Goal: Transaction & Acquisition: Download file/media

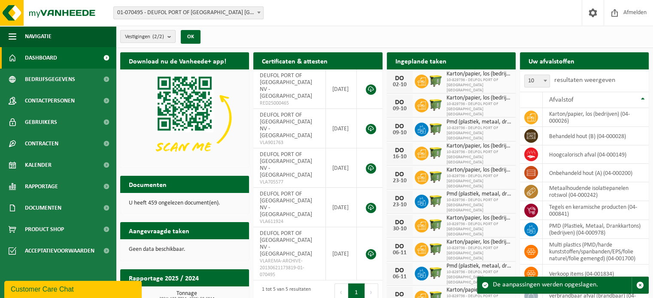
click at [172, 36] on b "submit" at bounding box center [171, 36] width 8 height 12
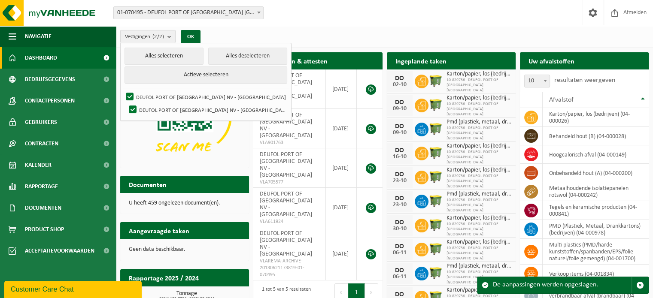
click at [172, 36] on b "submit" at bounding box center [171, 36] width 8 height 12
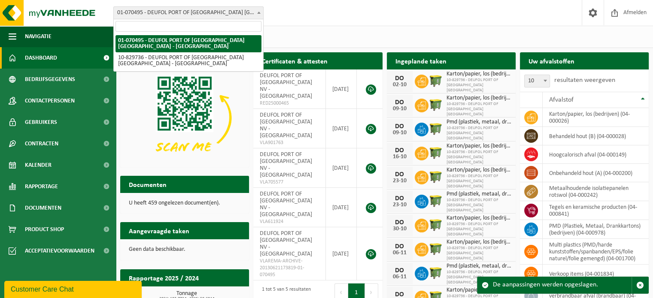
click at [261, 12] on span at bounding box center [258, 12] width 9 height 11
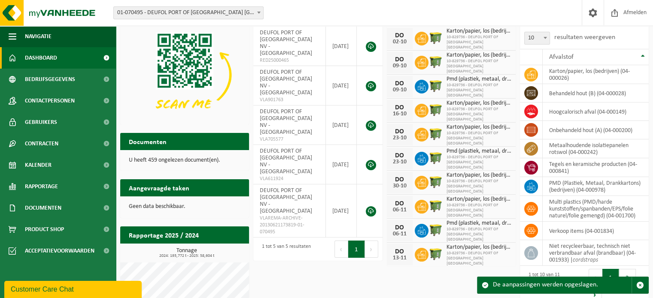
scroll to position [48, 0]
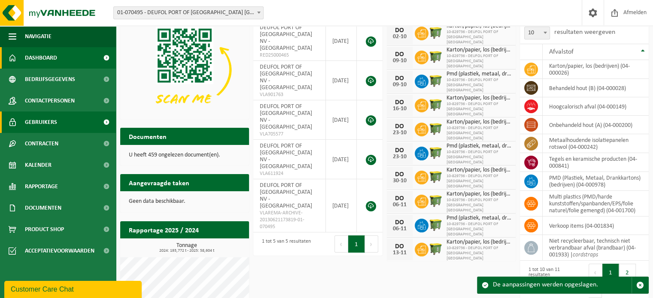
click at [55, 127] on span "Gebruikers" at bounding box center [41, 122] width 32 height 21
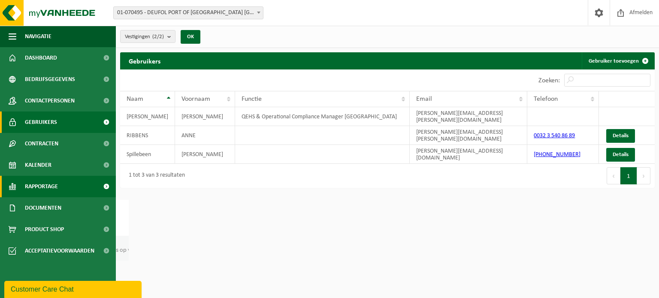
click at [51, 181] on span "Rapportage" at bounding box center [41, 186] width 33 height 21
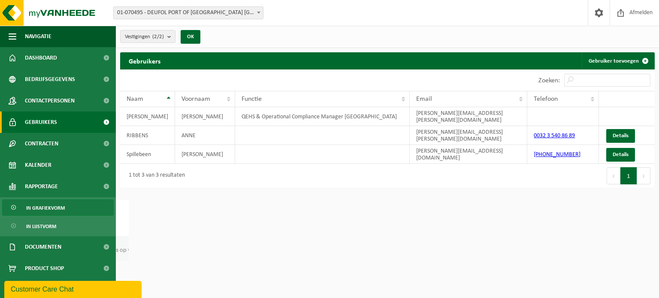
click at [54, 207] on span "In grafiekvorm" at bounding box center [45, 208] width 39 height 16
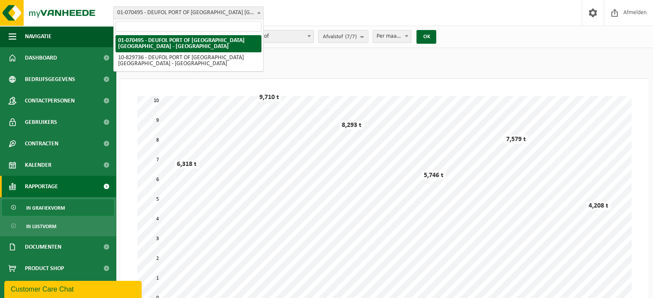
click at [259, 11] on span at bounding box center [258, 12] width 9 height 11
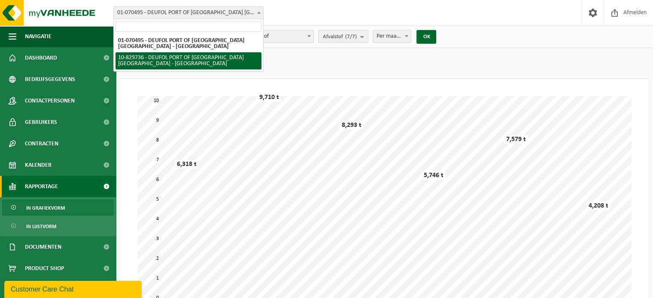
select select "88164"
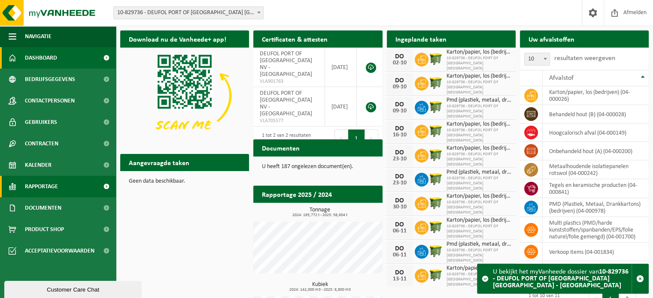
click at [67, 191] on link "Rapportage" at bounding box center [58, 186] width 116 height 21
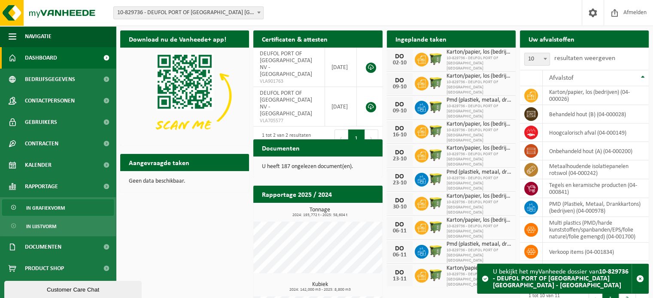
click at [69, 205] on link "In grafiekvorm" at bounding box center [58, 208] width 112 height 16
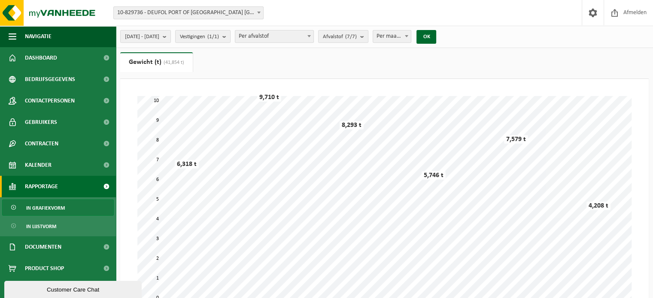
scroll to position [2, 0]
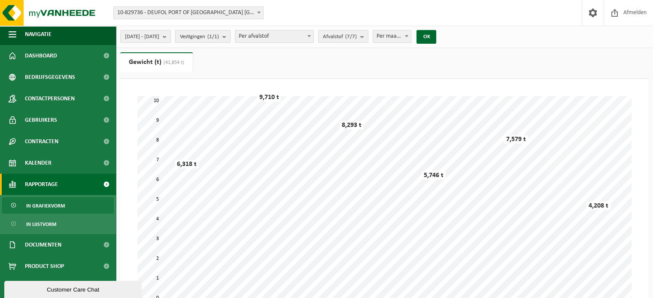
click at [230, 37] on b "submit" at bounding box center [226, 36] width 8 height 12
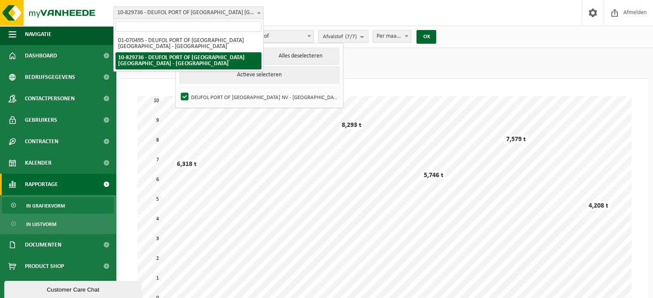
click at [259, 15] on span at bounding box center [258, 12] width 9 height 11
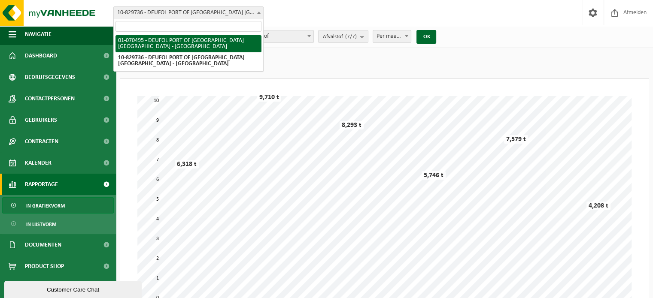
select select "467"
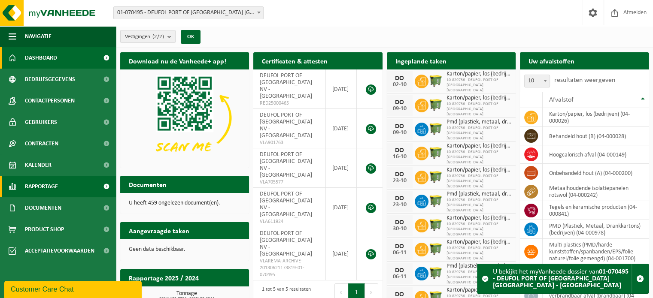
click at [103, 188] on span at bounding box center [106, 186] width 19 height 21
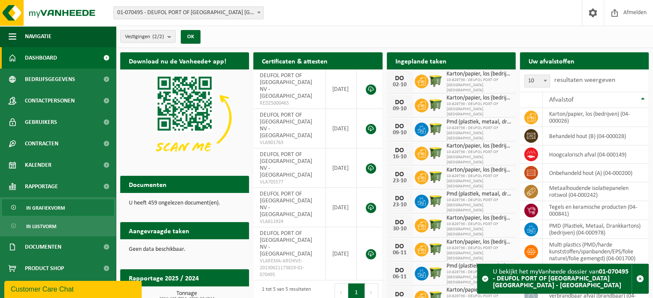
click at [89, 206] on link "In grafiekvorm" at bounding box center [58, 208] width 112 height 16
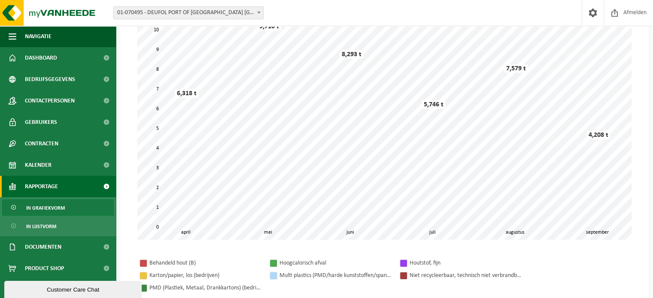
scroll to position [75, 0]
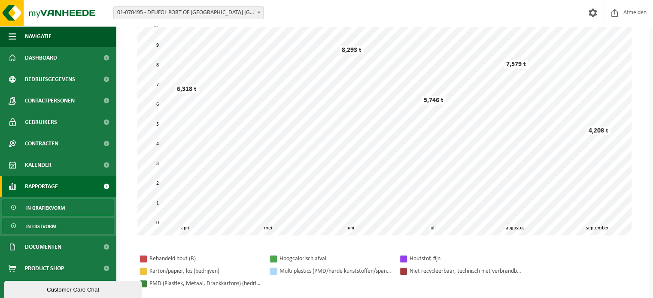
click at [44, 226] on span "In lijstvorm" at bounding box center [41, 226] width 30 height 16
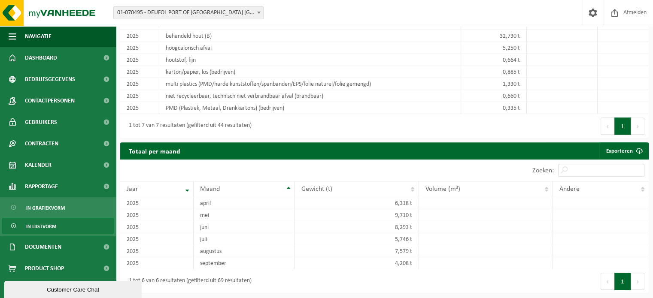
scroll to position [273, 0]
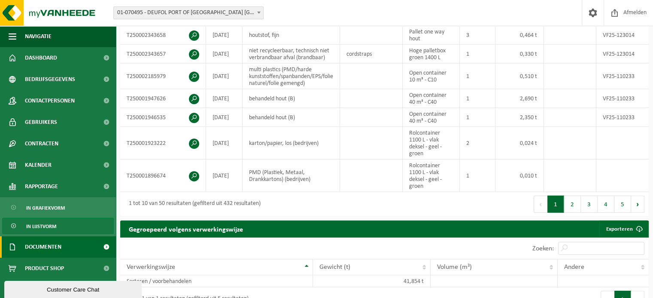
click at [98, 246] on span at bounding box center [106, 246] width 19 height 21
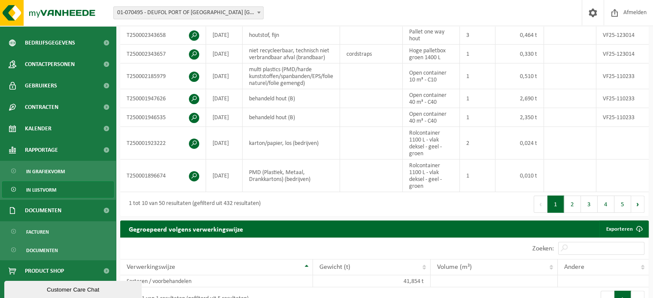
scroll to position [37, 0]
click at [53, 249] on span "Documenten" at bounding box center [42, 250] width 32 height 16
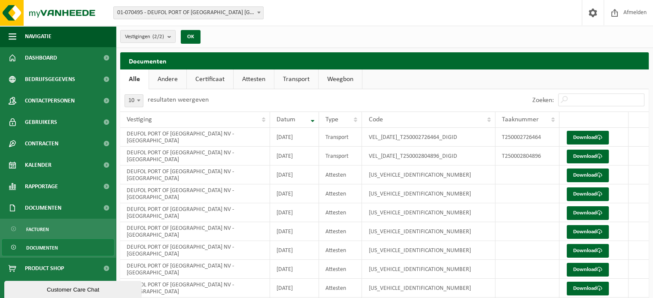
click at [254, 78] on link "Attesten" at bounding box center [253, 80] width 40 height 20
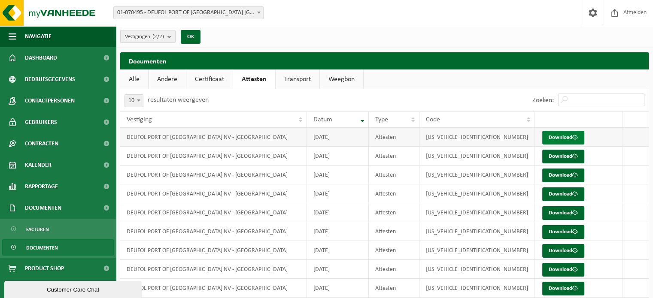
click at [565, 141] on link "Download" at bounding box center [563, 138] width 42 height 14
click at [215, 77] on link "Certificaat" at bounding box center [209, 80] width 46 height 20
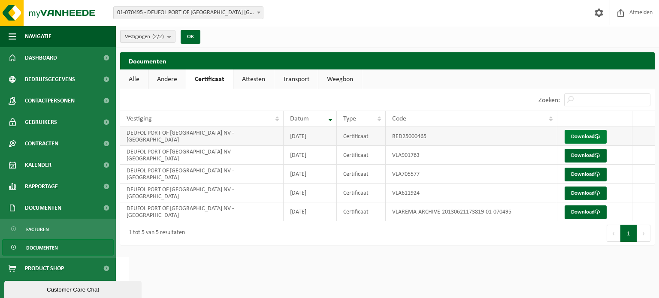
click at [584, 136] on link "Download" at bounding box center [586, 137] width 42 height 14
click at [254, 79] on link "Attesten" at bounding box center [253, 80] width 40 height 20
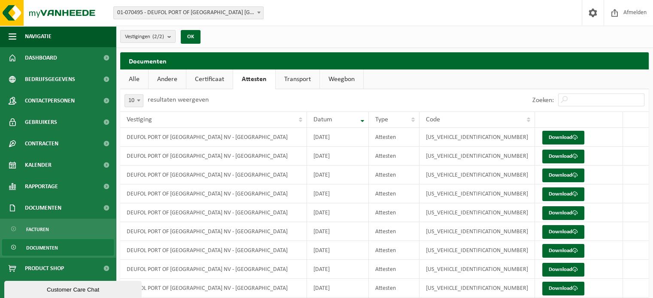
click at [137, 103] on span at bounding box center [138, 100] width 9 height 11
select select "100"
click at [197, 137] on td "DEUFOL PORT OF [GEOGRAPHIC_DATA] NV - [GEOGRAPHIC_DATA]" at bounding box center [213, 137] width 187 height 19
click at [48, 57] on span "Dashboard" at bounding box center [41, 57] width 32 height 21
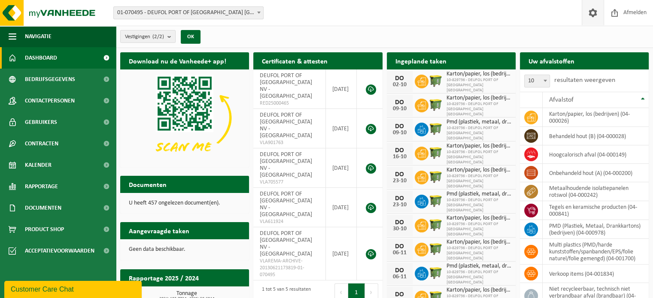
click at [589, 16] on span at bounding box center [592, 12] width 13 height 25
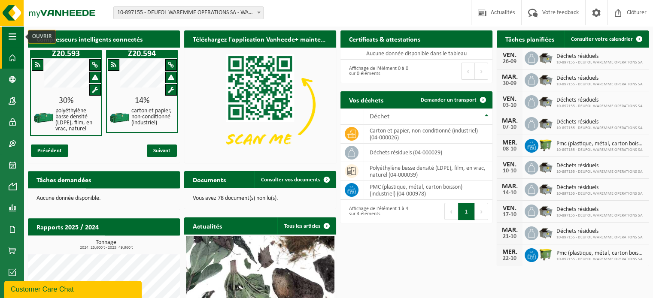
click at [13, 42] on span "button" at bounding box center [13, 36] width 8 height 21
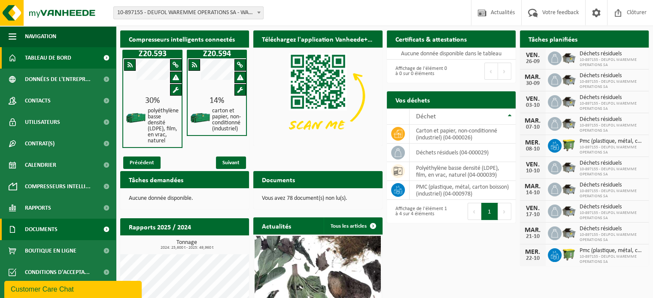
click at [74, 233] on link "Documents" at bounding box center [58, 229] width 116 height 21
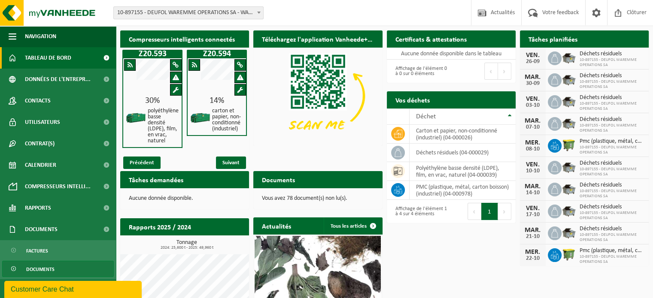
click at [60, 266] on link "Documents" at bounding box center [58, 269] width 112 height 16
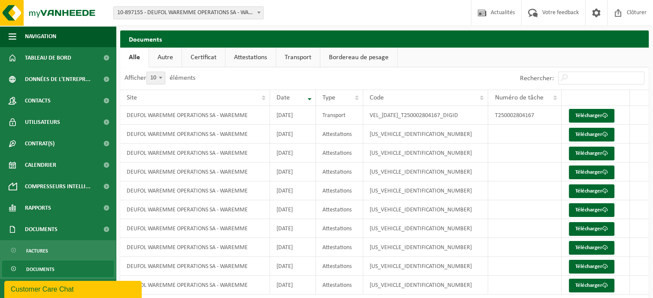
click at [252, 62] on link "Attestations" at bounding box center [250, 58] width 50 height 20
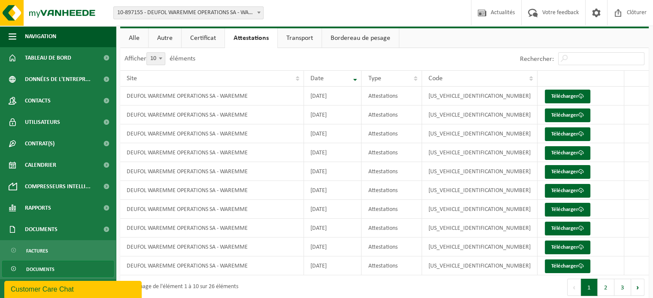
scroll to position [27, 0]
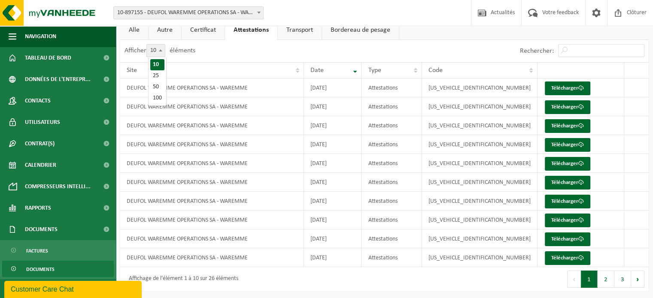
click at [161, 51] on b at bounding box center [160, 50] width 3 height 2
click at [161, 45] on select "10 25 50 100" at bounding box center [161, 44] width 26 height 0
select select "100"
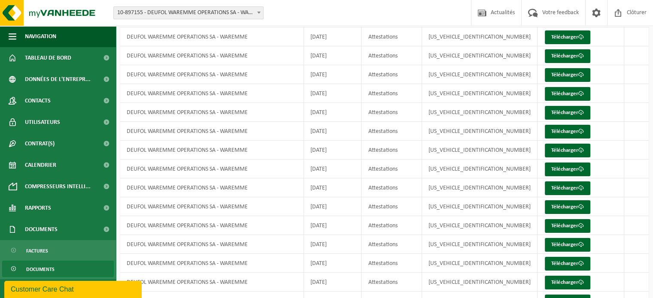
scroll to position [0, 0]
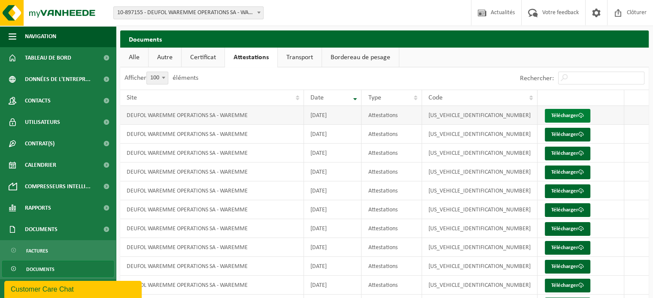
click at [565, 116] on link "Télécharger" at bounding box center [567, 116] width 45 height 14
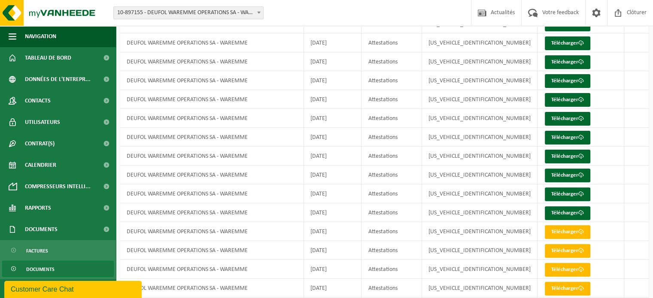
scroll to position [245, 0]
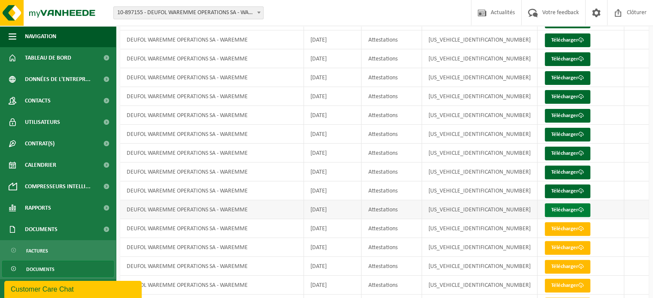
click at [567, 206] on link "Télécharger" at bounding box center [567, 210] width 45 height 14
click at [567, 77] on link "Télécharger" at bounding box center [567, 78] width 45 height 14
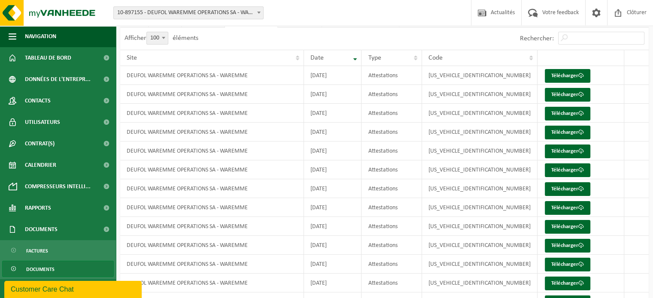
scroll to position [23, 0]
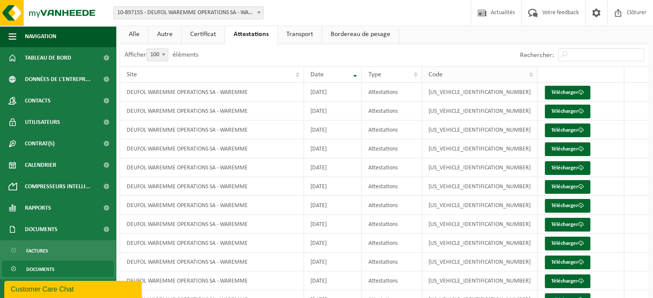
click at [527, 75] on th "Code" at bounding box center [479, 75] width 115 height 16
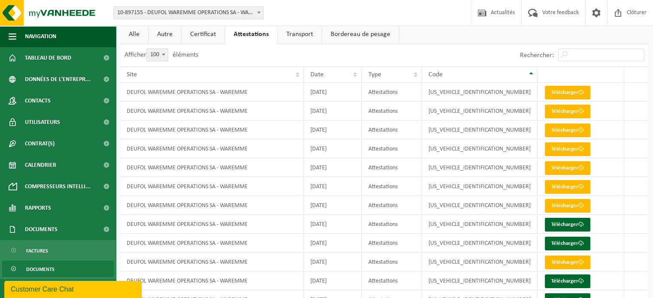
click at [527, 75] on th "Code" at bounding box center [479, 75] width 115 height 16
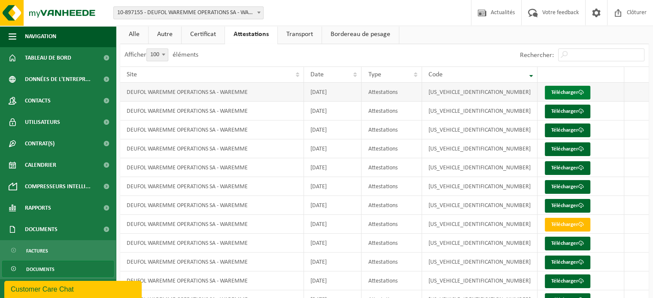
click at [555, 89] on link "Télécharger" at bounding box center [567, 93] width 45 height 14
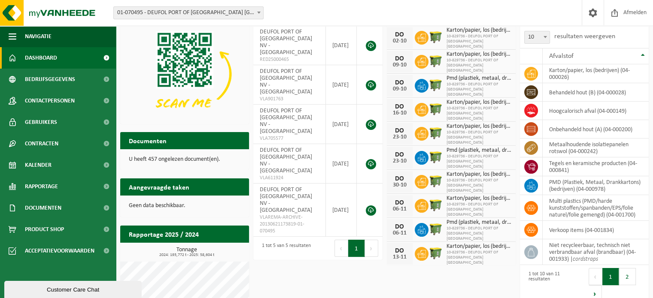
scroll to position [9, 0]
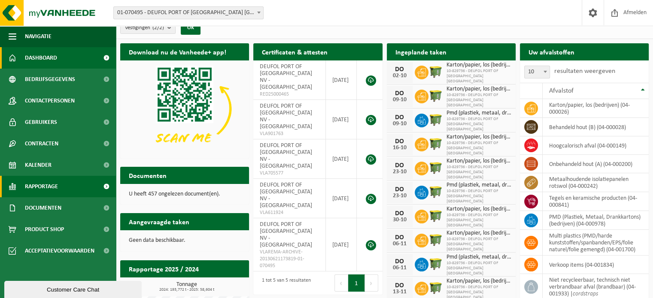
click at [53, 190] on span "Rapportage" at bounding box center [41, 186] width 33 height 21
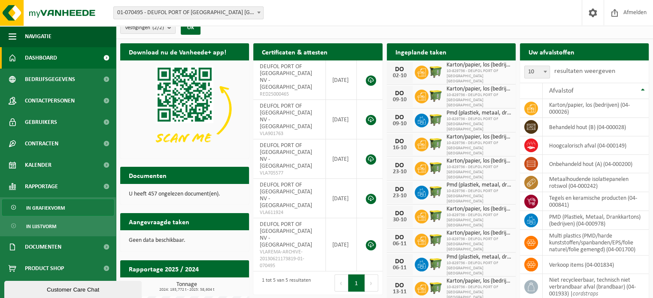
click at [51, 208] on span "In grafiekvorm" at bounding box center [45, 208] width 39 height 16
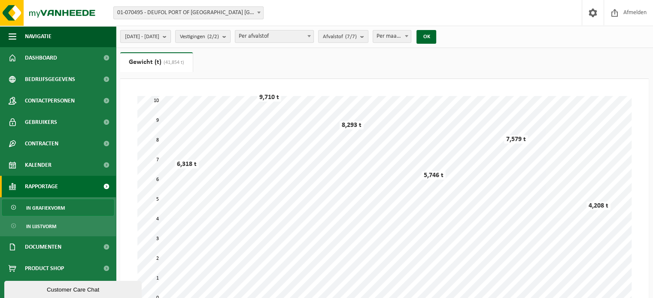
click at [170, 37] on b "submit" at bounding box center [167, 36] width 8 height 12
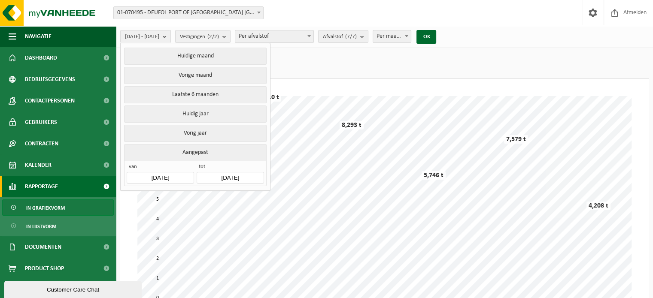
click at [168, 175] on input "2025-04-01" at bounding box center [160, 178] width 67 height 12
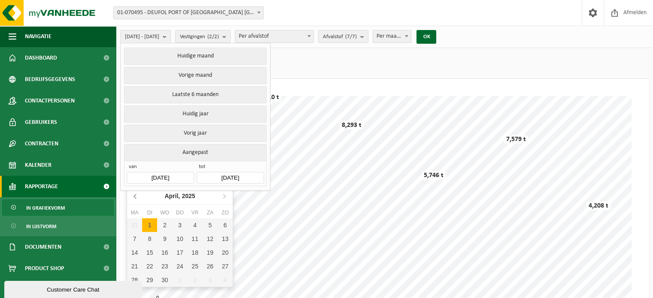
click at [134, 198] on icon at bounding box center [136, 196] width 14 height 14
click at [165, 227] on div "1" at bounding box center [164, 225] width 15 height 14
type input "[DATE]"
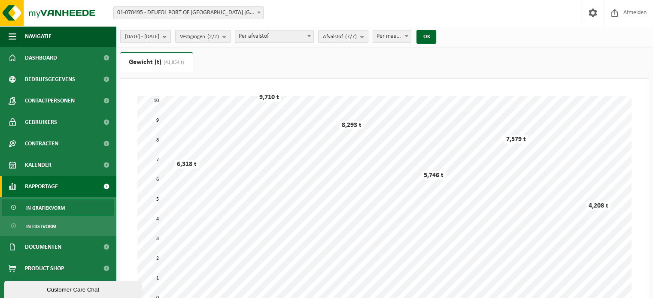
click at [170, 39] on b "submit" at bounding box center [167, 36] width 8 height 12
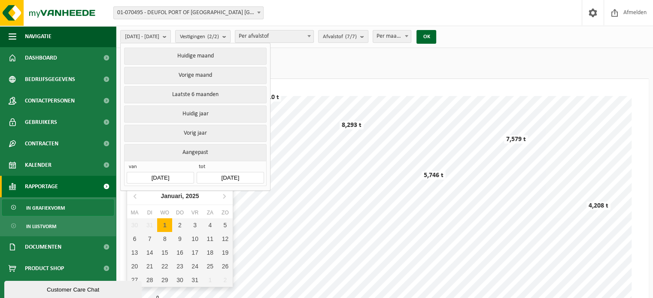
click at [178, 175] on input "[DATE]" at bounding box center [160, 178] width 67 height 12
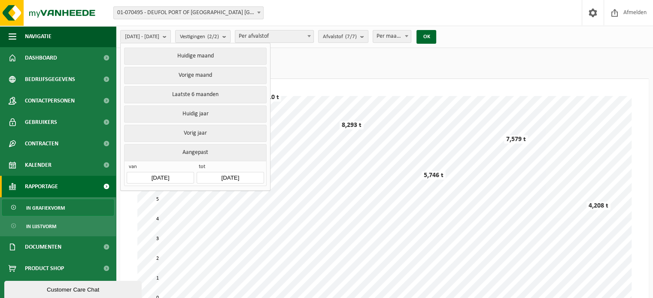
click at [192, 153] on button "Aangepast" at bounding box center [195, 152] width 142 height 17
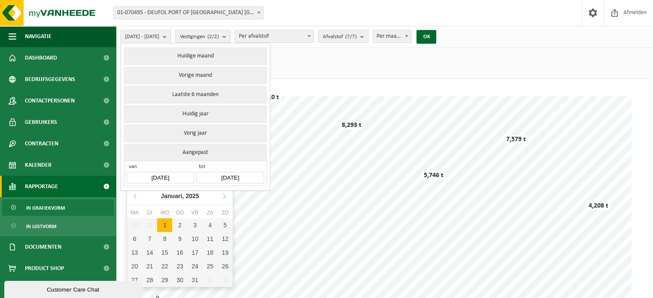
click at [173, 174] on input "[DATE]" at bounding box center [160, 178] width 67 height 12
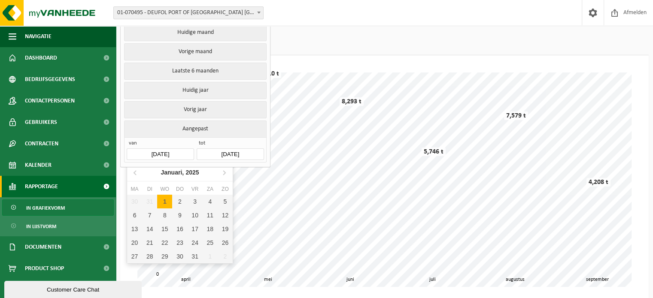
scroll to position [65, 0]
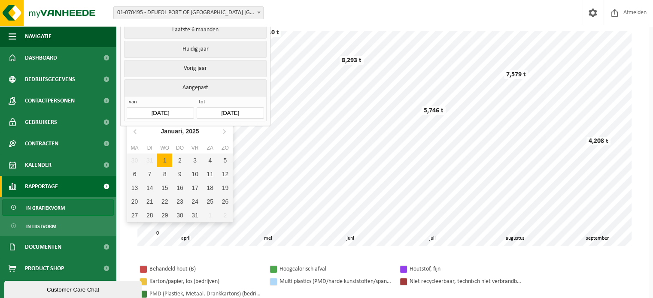
click at [221, 259] on div "Behandeld hout (B) Hoogcalorisch afval Houtstof, fijn Karton/papier, los (bedri…" at bounding box center [384, 281] width 511 height 54
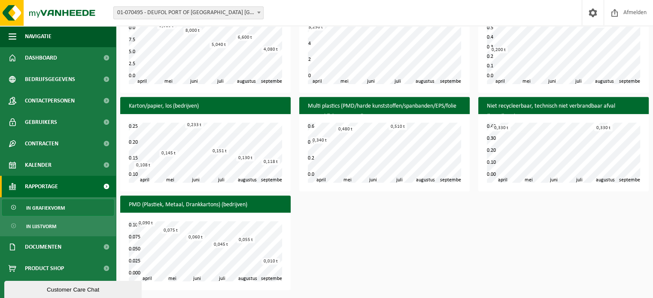
scroll to position [0, 0]
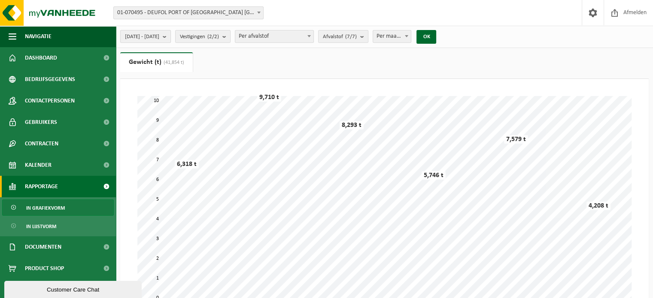
click at [170, 37] on b "submit" at bounding box center [167, 36] width 8 height 12
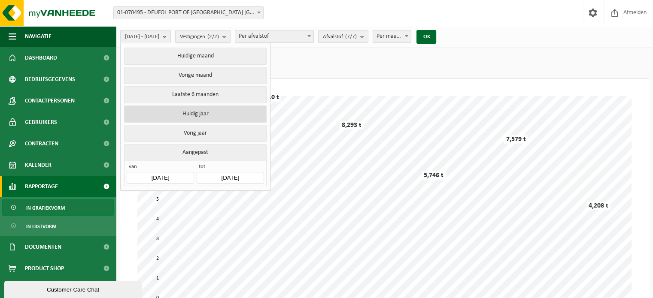
click at [198, 116] on button "Huidig jaar" at bounding box center [195, 114] width 142 height 17
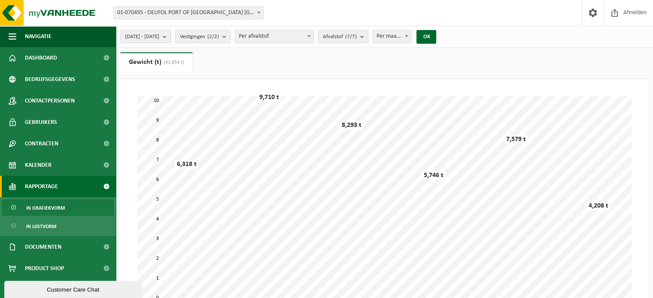
click at [170, 37] on b "submit" at bounding box center [167, 36] width 8 height 12
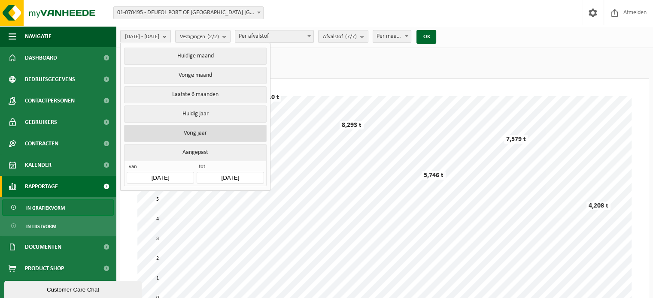
click at [184, 131] on button "Vorig jaar" at bounding box center [195, 133] width 142 height 17
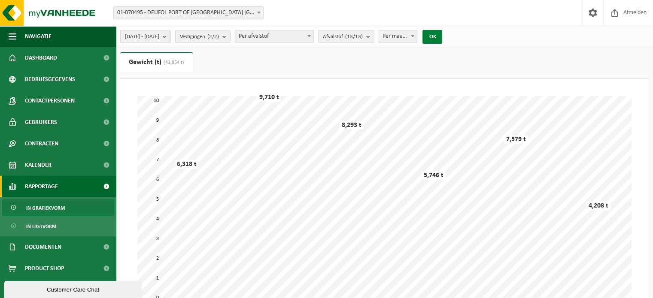
click at [442, 40] on button "OK" at bounding box center [432, 37] width 20 height 14
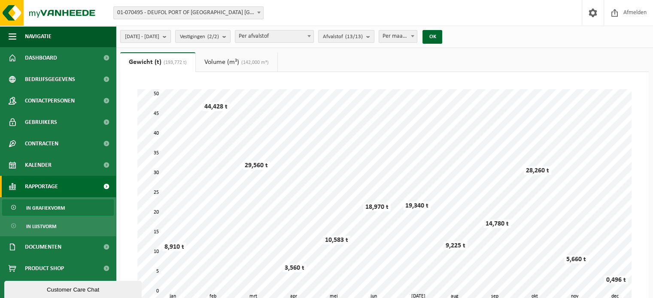
click at [170, 39] on b "submit" at bounding box center [167, 36] width 8 height 12
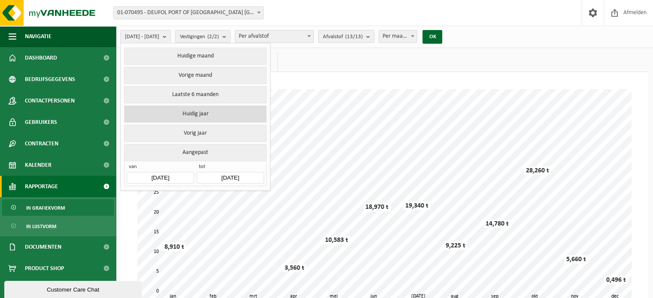
click at [186, 113] on button "Huidig jaar" at bounding box center [195, 114] width 142 height 17
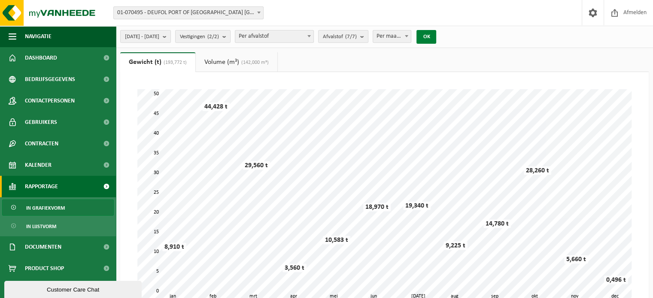
click at [436, 39] on button "OK" at bounding box center [426, 37] width 20 height 14
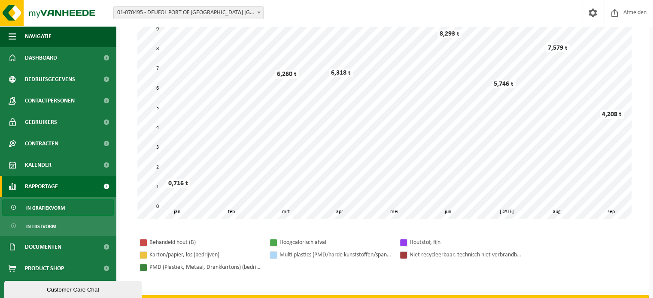
scroll to position [81, 0]
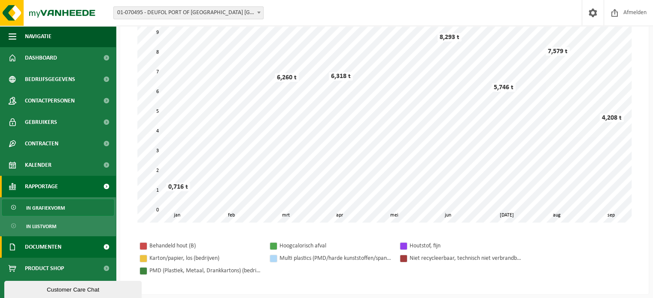
click at [82, 251] on link "Documenten" at bounding box center [58, 246] width 116 height 21
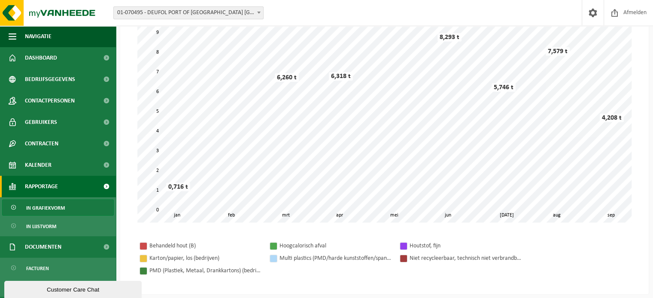
scroll to position [38, 0]
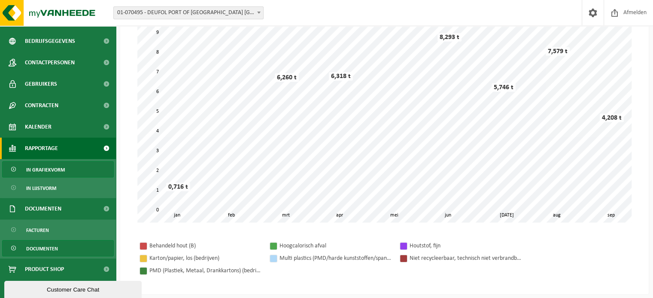
click at [54, 247] on span "Documenten" at bounding box center [42, 249] width 32 height 16
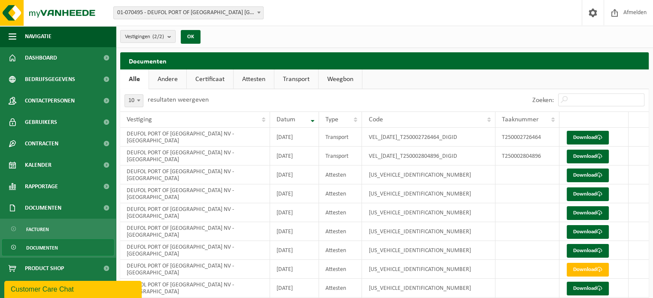
click at [252, 85] on link "Attesten" at bounding box center [253, 80] width 40 height 20
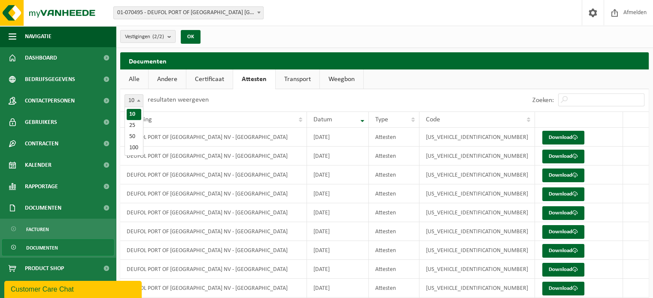
click at [141, 101] on span at bounding box center [138, 100] width 9 height 11
select select "100"
click at [485, 122] on div "Code" at bounding box center [475, 119] width 98 height 7
click at [553, 136] on link "Download" at bounding box center [563, 138] width 42 height 14
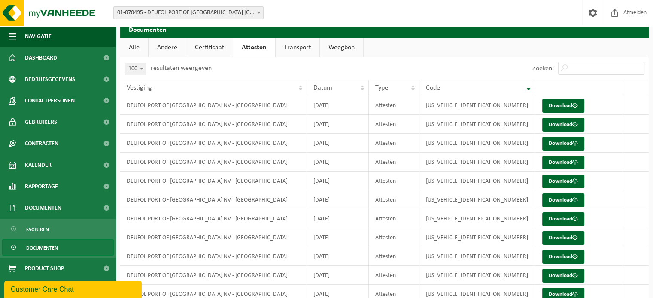
scroll to position [73, 0]
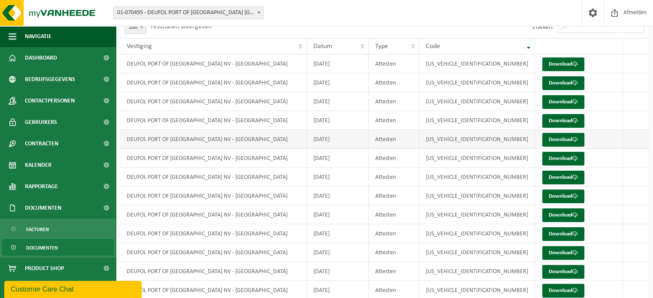
click at [354, 140] on td "[DATE]" at bounding box center [338, 139] width 62 height 19
click at [68, 188] on link "Rapportage" at bounding box center [58, 186] width 116 height 21
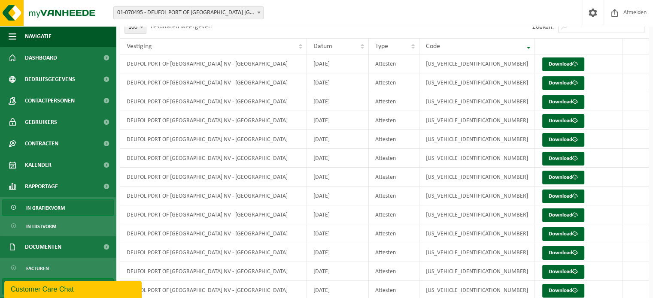
click at [48, 209] on span "In grafiekvorm" at bounding box center [45, 208] width 39 height 16
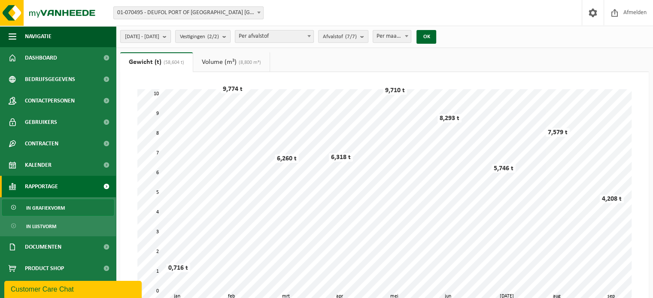
click at [170, 36] on b "submit" at bounding box center [167, 36] width 8 height 12
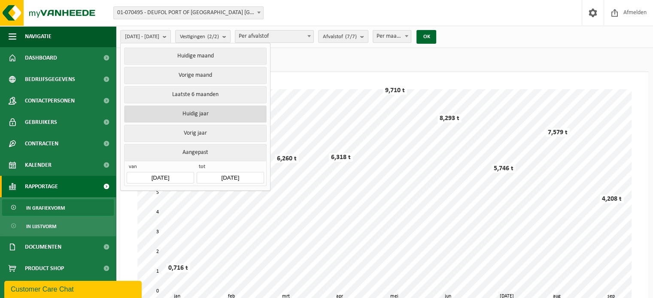
click at [208, 115] on button "Huidig jaar" at bounding box center [195, 114] width 142 height 17
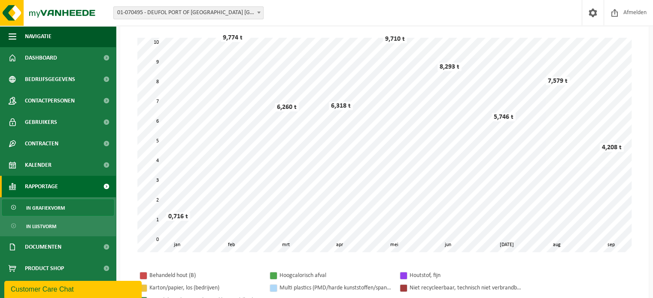
scroll to position [91, 0]
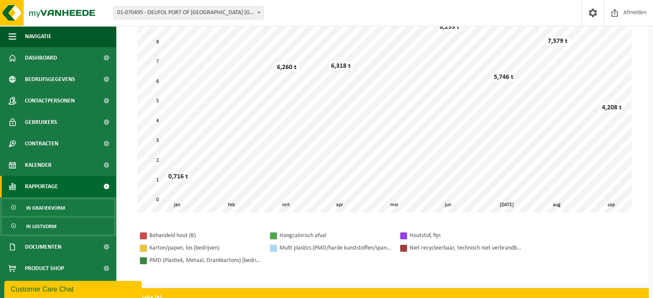
click at [46, 227] on span "In lijstvorm" at bounding box center [41, 226] width 30 height 16
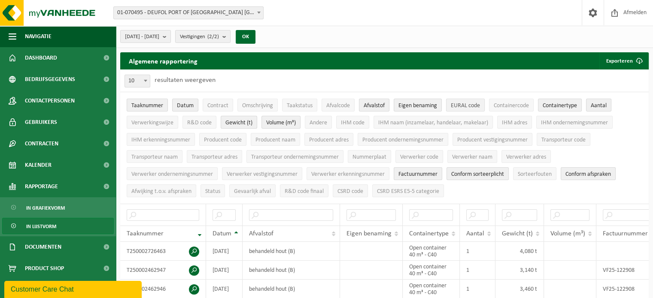
click at [465, 105] on span "EURAL code" at bounding box center [465, 106] width 29 height 6
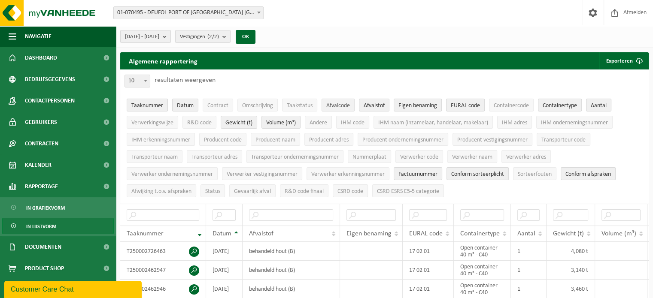
click at [348, 107] on span "Afvalcode" at bounding box center [338, 106] width 24 height 6
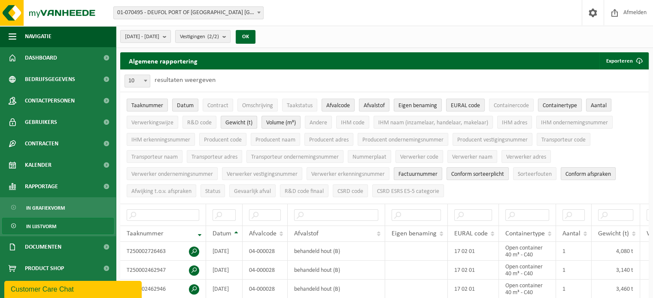
click at [572, 105] on span "Containertype" at bounding box center [559, 106] width 34 height 6
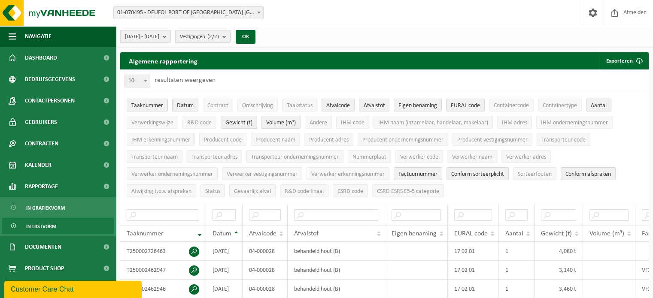
click at [594, 104] on span "Aantal" at bounding box center [598, 106] width 16 height 6
click at [165, 120] on span "Verwerkingswijze" at bounding box center [152, 123] width 42 height 6
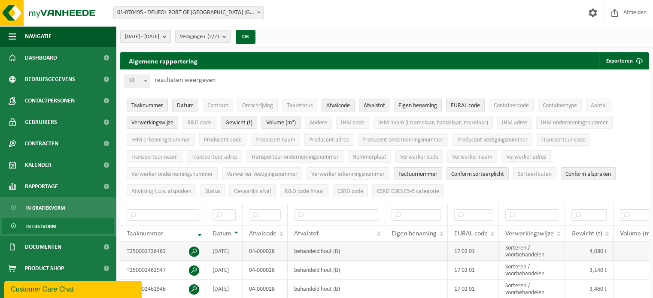
click at [191, 250] on span at bounding box center [194, 252] width 10 height 10
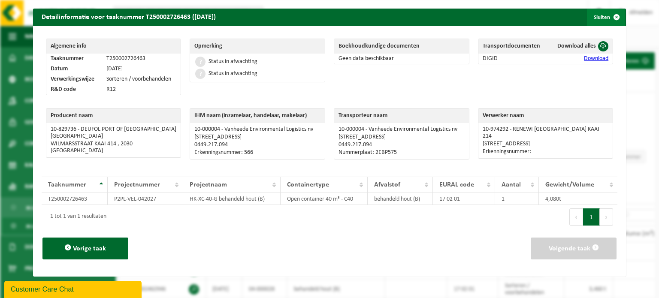
click at [608, 15] on span "button" at bounding box center [616, 17] width 17 height 17
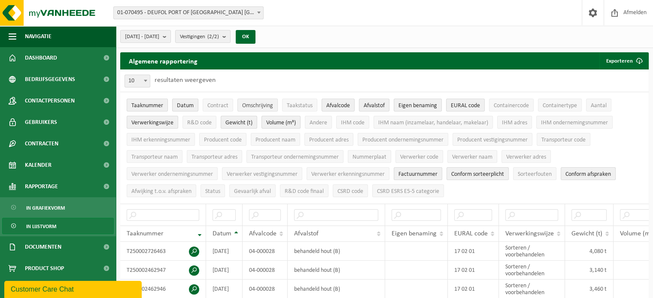
click at [266, 109] on button "Omschrijving" at bounding box center [257, 105] width 40 height 13
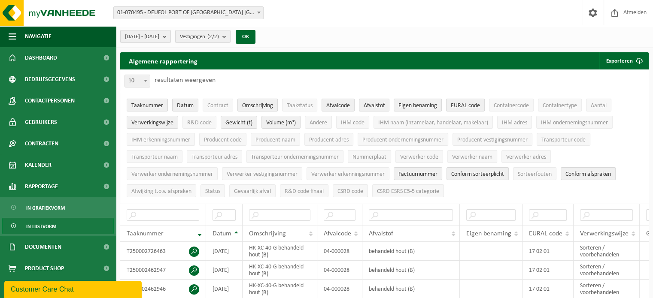
click at [266, 109] on button "Omschrijving" at bounding box center [257, 105] width 40 height 13
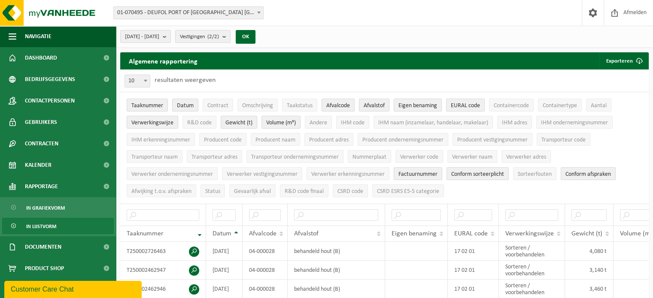
click at [425, 106] on span "Eigen benaming" at bounding box center [417, 106] width 39 height 6
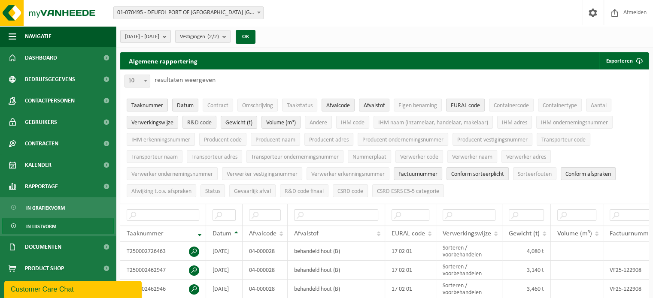
click at [196, 122] on span "R&D code" at bounding box center [199, 123] width 24 height 6
click at [342, 126] on span "IHM code" at bounding box center [353, 123] width 24 height 6
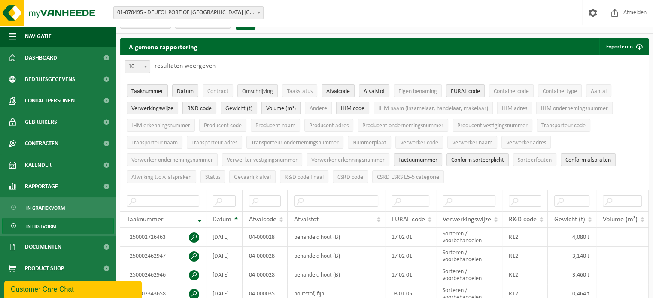
click at [266, 91] on span "Omschrijving" at bounding box center [257, 91] width 31 height 6
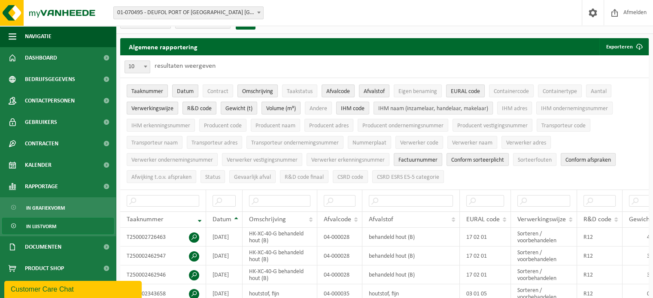
click at [393, 108] on span "IHM naam (inzamelaar, handelaar, makelaar)" at bounding box center [433, 109] width 110 height 6
click at [507, 107] on span "IHM adres" at bounding box center [514, 109] width 25 height 6
click at [548, 109] on span "IHM ondernemingsnummer" at bounding box center [574, 109] width 67 height 6
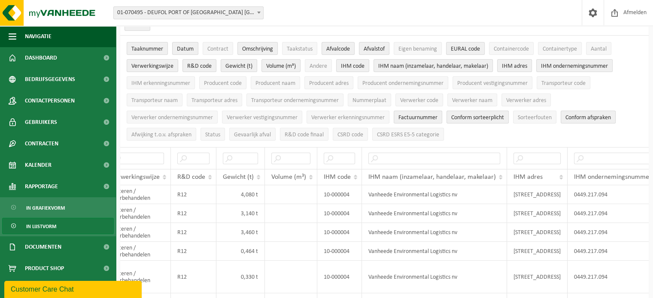
scroll to position [55, 0]
click at [353, 65] on span "IHM code" at bounding box center [353, 67] width 24 height 6
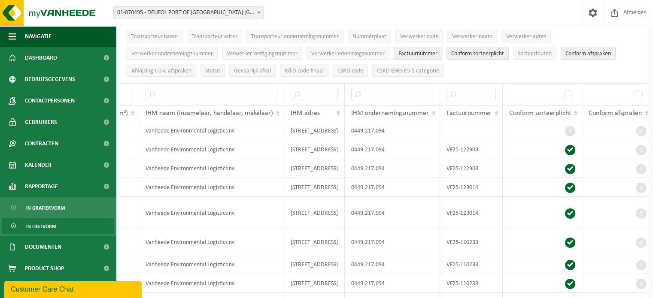
scroll to position [130, 0]
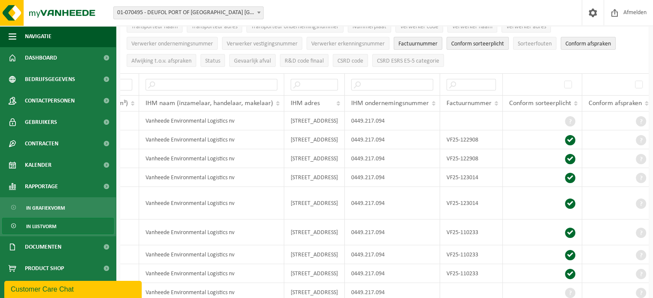
click at [431, 46] on button "Factuurnummer" at bounding box center [417, 43] width 48 height 13
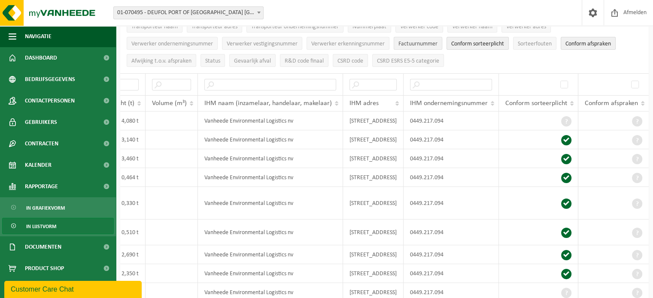
scroll to position [0, 522]
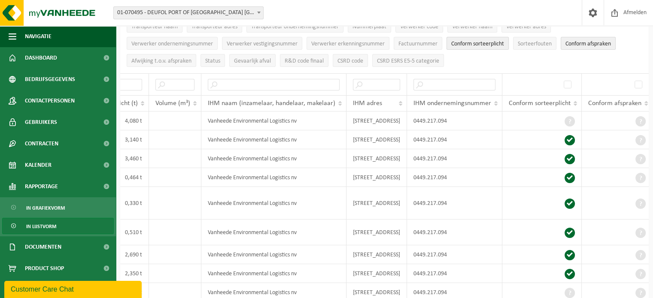
click at [477, 44] on span "Conform sorteerplicht" at bounding box center [477, 44] width 53 height 6
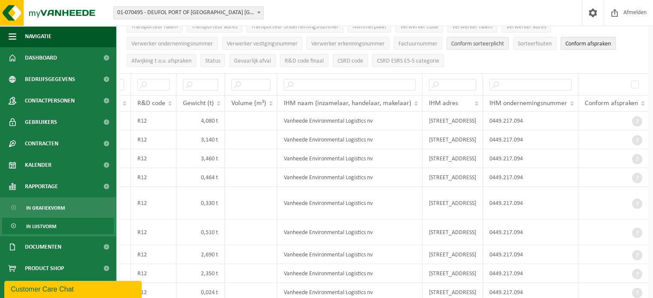
scroll to position [0, 443]
click at [572, 44] on span "Conform afspraken" at bounding box center [587, 44] width 45 height 6
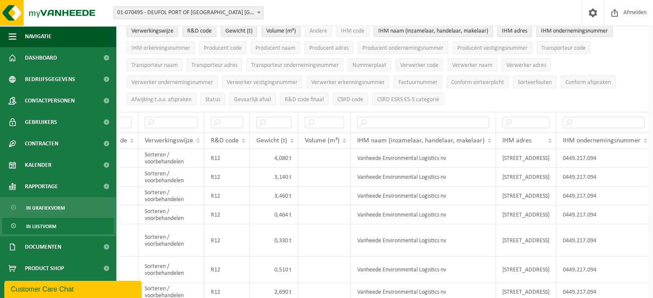
scroll to position [82, 0]
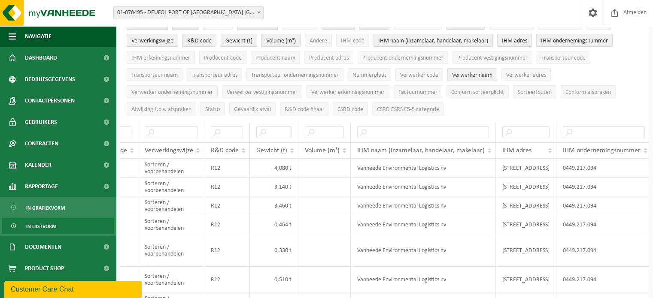
click at [466, 75] on span "Verwerker naam" at bounding box center [472, 75] width 40 height 6
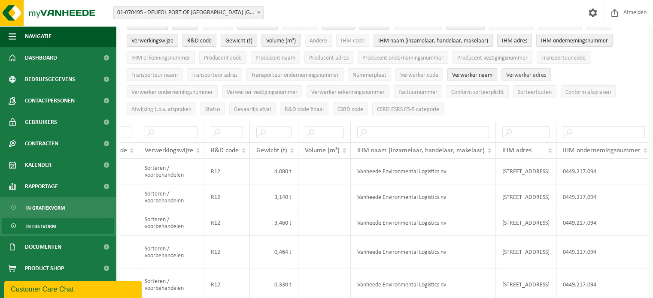
click at [517, 72] on span "Verwerker adres" at bounding box center [526, 75] width 40 height 6
click at [246, 92] on span "Verwerker vestigingsnummer" at bounding box center [262, 92] width 71 height 6
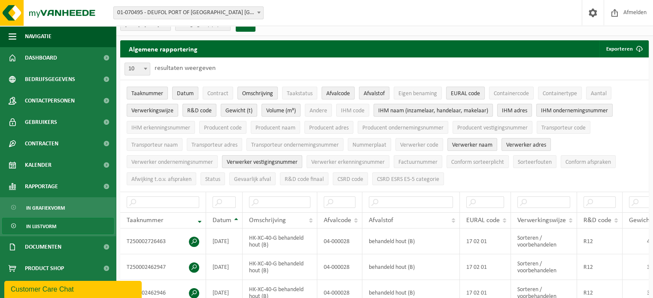
scroll to position [0, 0]
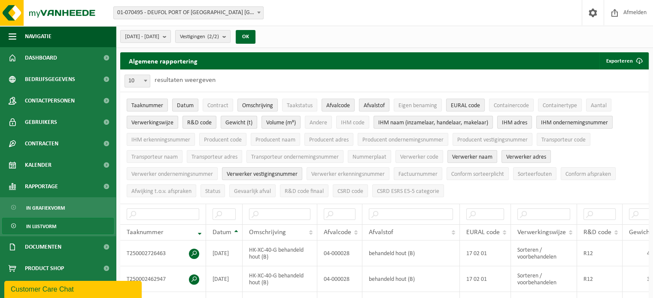
click at [145, 83] on span at bounding box center [145, 80] width 9 height 11
select select "100"
click at [170, 36] on b "submit" at bounding box center [167, 36] width 8 height 12
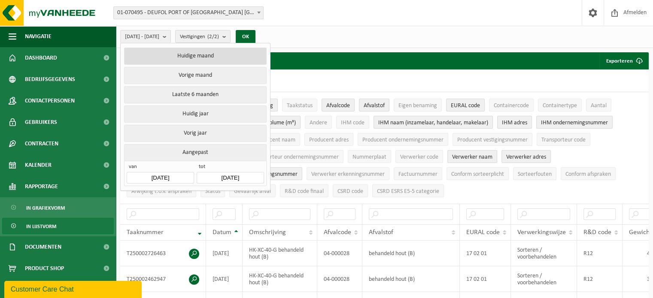
click at [186, 53] on button "Huidige maand" at bounding box center [195, 56] width 142 height 17
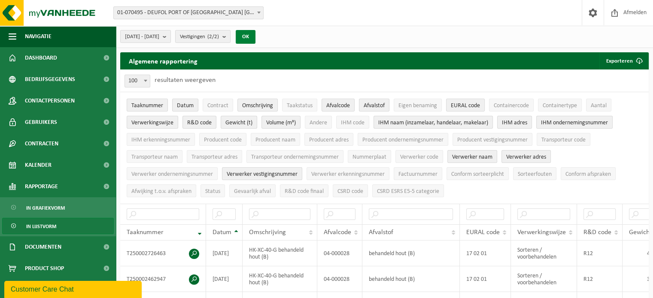
click at [255, 36] on button "OK" at bounding box center [246, 37] width 20 height 14
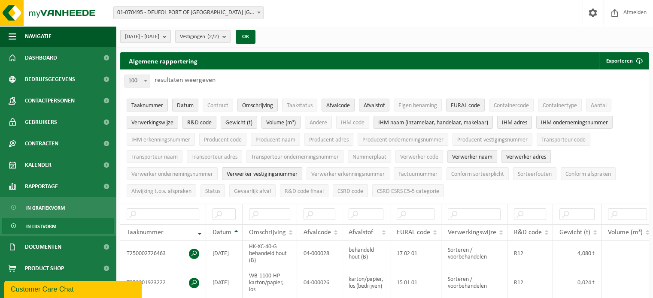
click at [170, 36] on b "submit" at bounding box center [167, 36] width 8 height 12
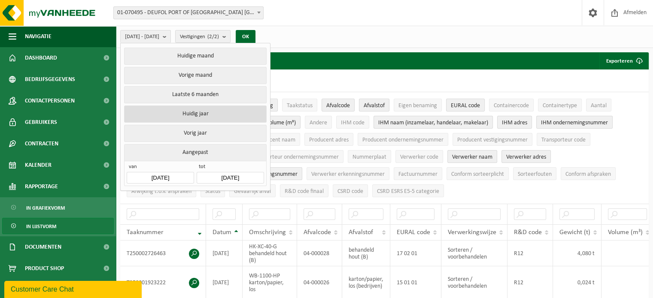
click at [193, 109] on button "Huidig jaar" at bounding box center [195, 114] width 142 height 17
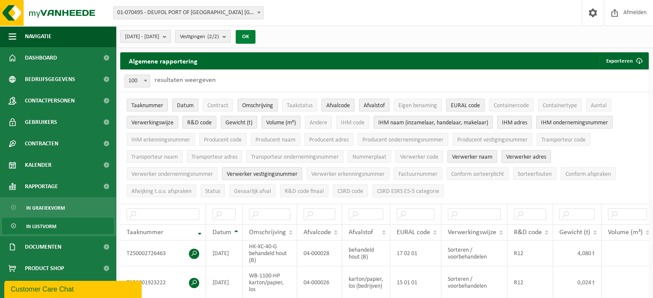
click at [255, 38] on button "OK" at bounding box center [246, 37] width 20 height 14
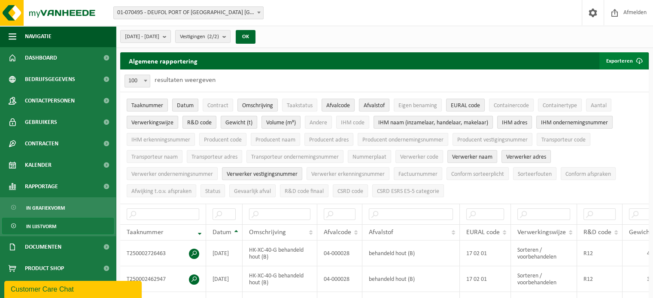
click at [621, 59] on button "Exporteren" at bounding box center [623, 60] width 48 height 17
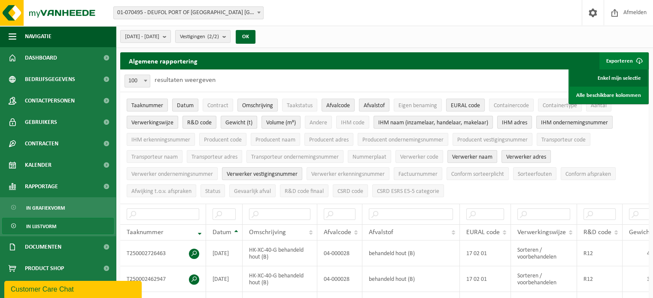
click at [618, 76] on link "Enkel mijn selectie" at bounding box center [608, 78] width 78 height 17
click at [641, 76] on link "Enkel mijn selectie" at bounding box center [608, 78] width 78 height 17
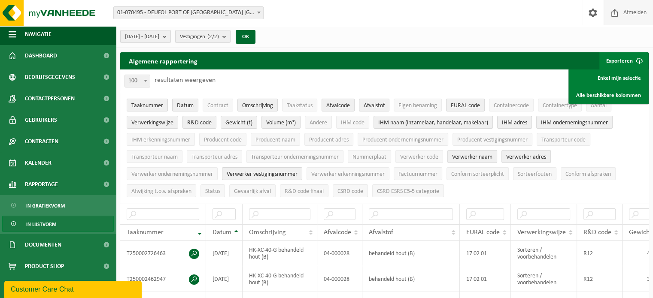
click at [632, 13] on span "Afmelden" at bounding box center [634, 12] width 27 height 25
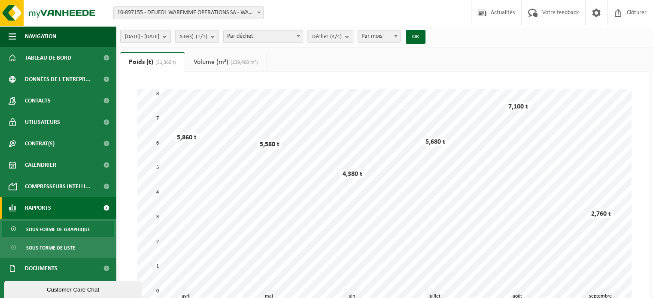
click at [170, 35] on b "submit" at bounding box center [167, 36] width 8 height 12
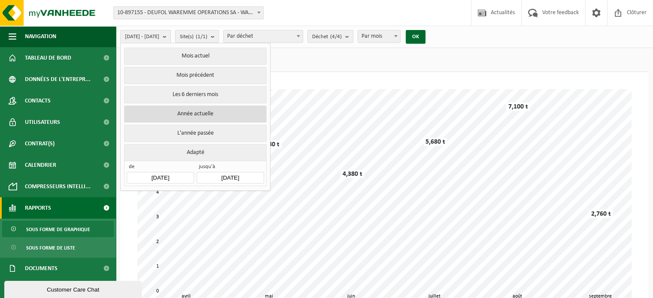
click at [208, 115] on button "Année actuelle" at bounding box center [195, 114] width 142 height 17
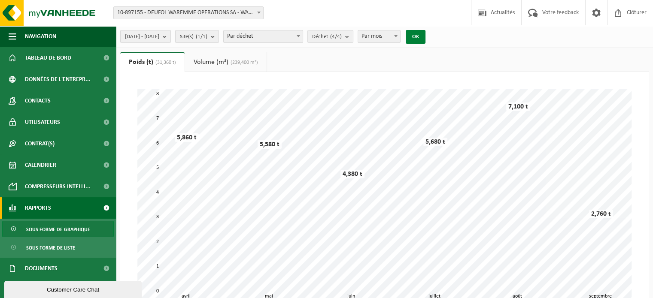
click at [425, 35] on button "OK" at bounding box center [415, 37] width 20 height 14
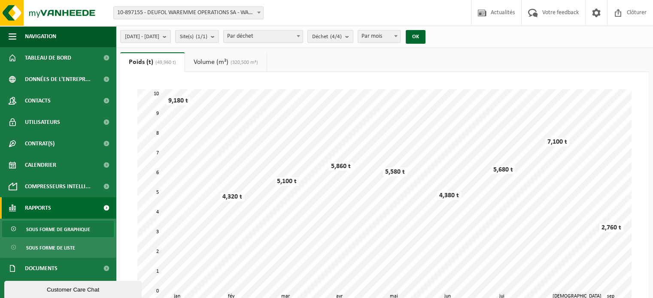
scroll to position [20, 0]
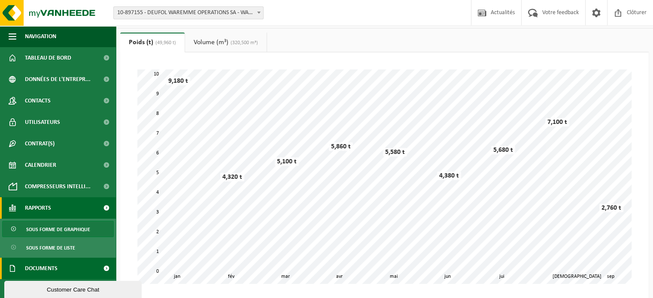
click at [87, 264] on link "Documents" at bounding box center [58, 268] width 116 height 21
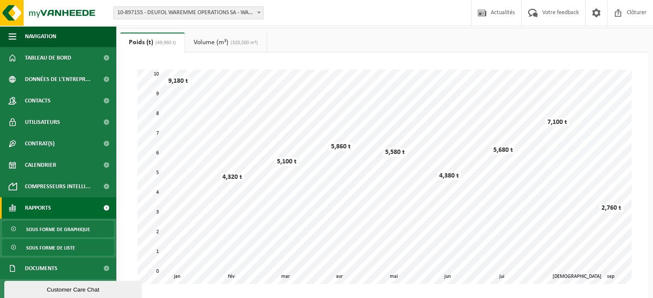
click at [73, 248] on span "Sous forme de liste" at bounding box center [50, 248] width 49 height 16
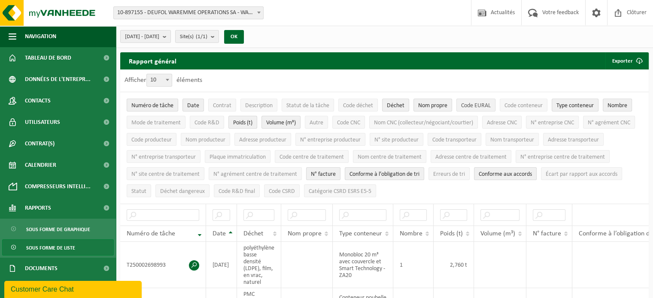
click at [485, 103] on span "Code EURAL" at bounding box center [476, 106] width 30 height 6
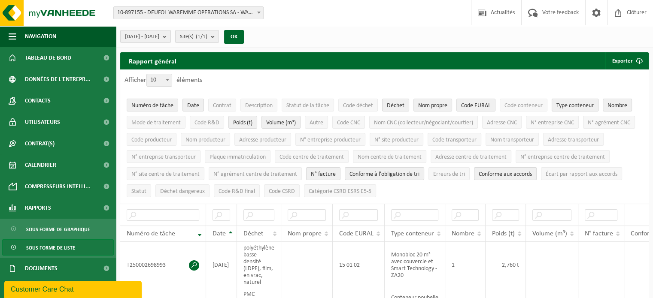
click at [570, 104] on span "Type conteneur" at bounding box center [574, 106] width 37 height 6
click at [616, 103] on span "Nombre" at bounding box center [617, 106] width 20 height 6
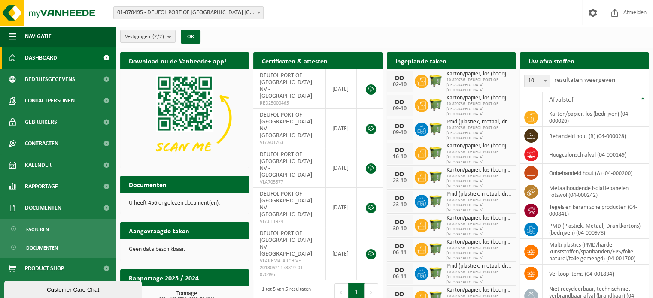
click at [67, 247] on link "Documenten" at bounding box center [58, 247] width 112 height 16
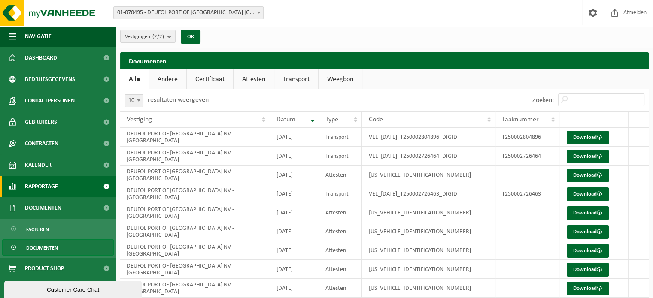
click at [80, 186] on link "Rapportage" at bounding box center [58, 186] width 116 height 21
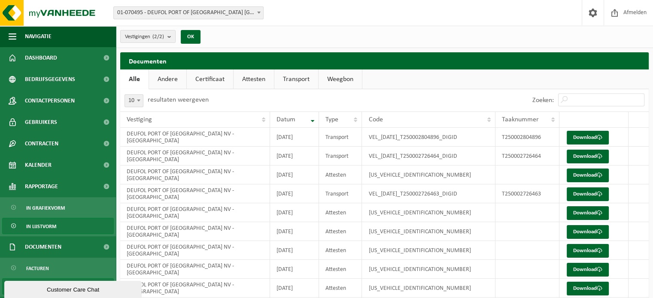
click at [65, 230] on link "In lijstvorm" at bounding box center [58, 226] width 112 height 16
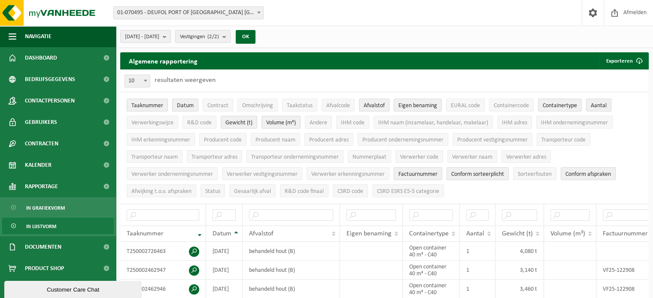
click at [144, 82] on b at bounding box center [145, 81] width 3 height 2
select select "100"
click at [569, 103] on span "Containertype" at bounding box center [559, 106] width 34 height 6
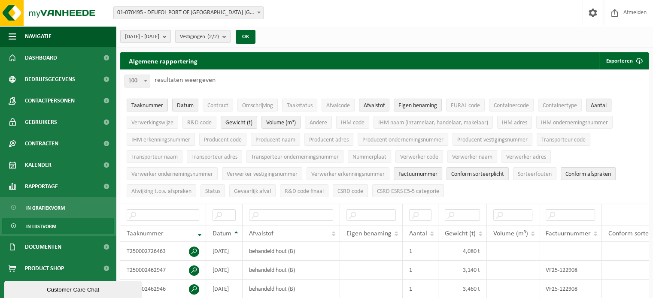
click at [593, 104] on span "Aantal" at bounding box center [598, 106] width 16 height 6
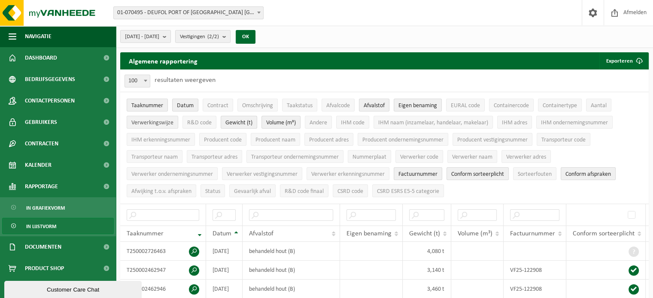
click at [149, 120] on span "Verwerkingswijze" at bounding box center [152, 123] width 42 height 6
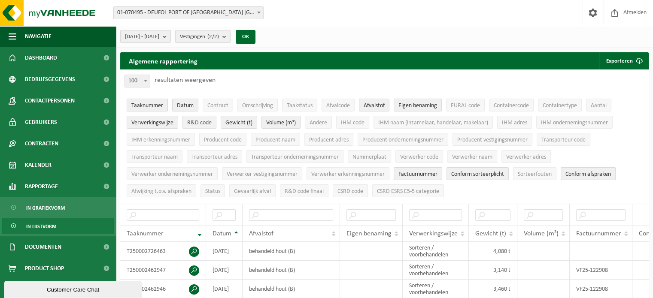
click at [190, 120] on span "R&D code" at bounding box center [199, 123] width 24 height 6
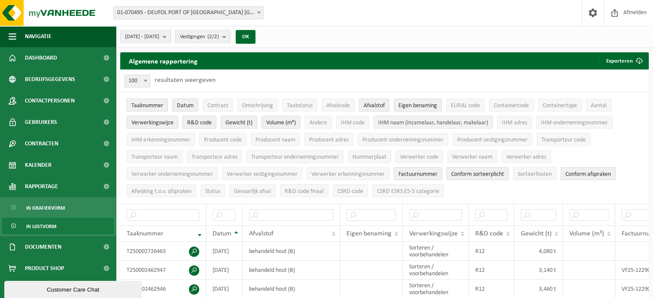
click at [396, 124] on span "IHM naam (inzamelaar, handelaar, makelaar)" at bounding box center [433, 123] width 110 height 6
click at [505, 122] on span "IHM adres" at bounding box center [514, 123] width 25 height 6
click at [561, 121] on span "IHM ondernemingsnummer" at bounding box center [574, 123] width 67 height 6
click at [489, 154] on span "Verwerker naam" at bounding box center [472, 157] width 40 height 6
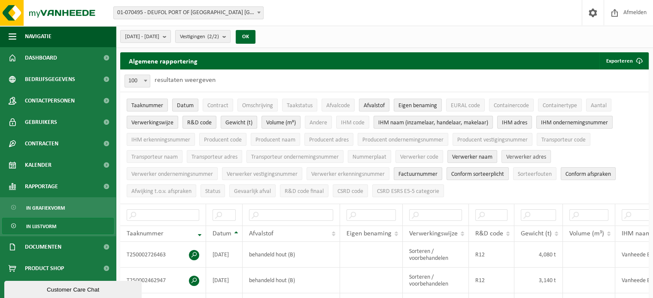
click at [513, 154] on span "Verwerker adres" at bounding box center [526, 157] width 40 height 6
click at [263, 173] on span "Verwerker vestigingsnummer" at bounding box center [262, 174] width 71 height 6
click at [417, 171] on span "Factuurnummer" at bounding box center [417, 174] width 39 height 6
click at [471, 167] on button "Conform sorteerplicht" at bounding box center [477, 173] width 62 height 13
click at [572, 173] on span "Conform afspraken" at bounding box center [587, 174] width 45 height 6
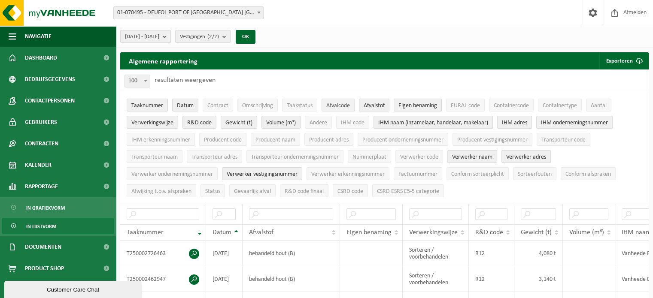
click at [343, 103] on span "Afvalcode" at bounding box center [338, 106] width 24 height 6
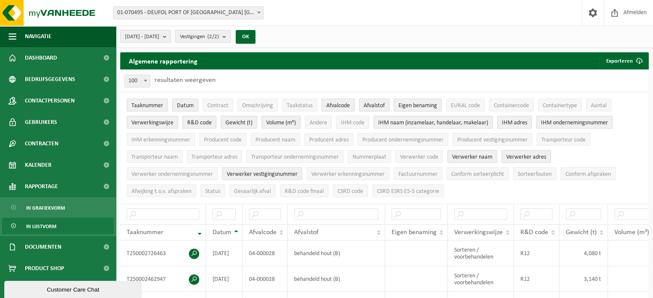
click at [343, 103] on span "Afvalcode" at bounding box center [338, 106] width 24 height 6
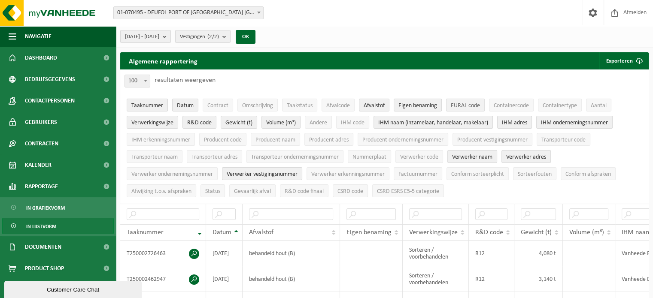
click at [457, 108] on span "EURAL code" at bounding box center [465, 106] width 29 height 6
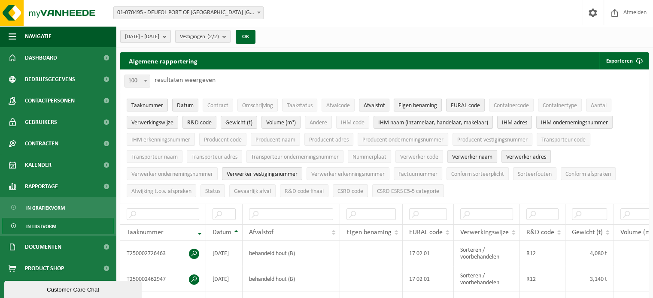
click at [427, 105] on span "Eigen benaming" at bounding box center [417, 106] width 39 height 6
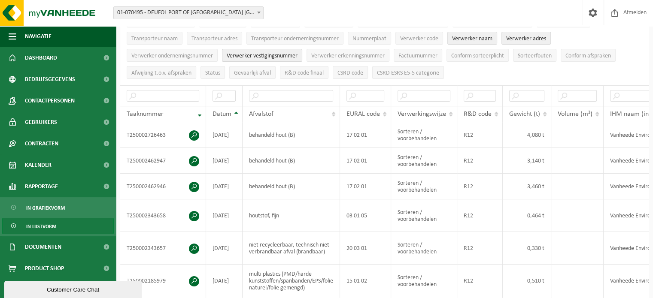
scroll to position [125, 0]
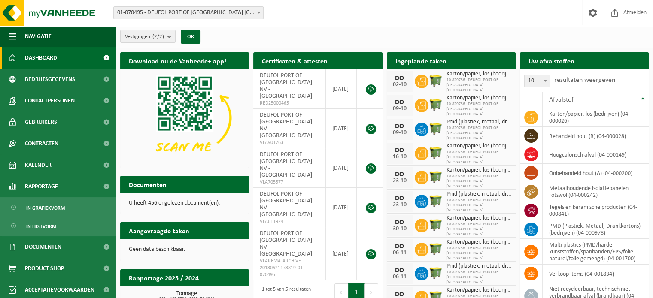
click at [46, 221] on span "In lijstvorm" at bounding box center [41, 226] width 30 height 16
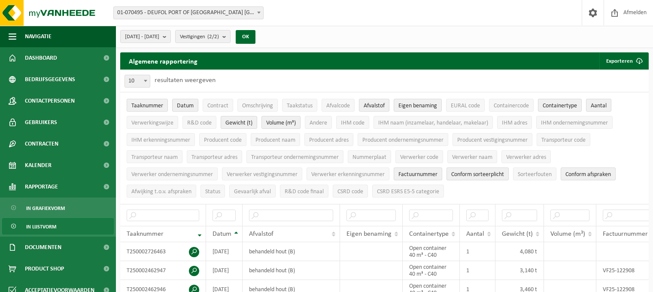
click at [170, 36] on b "submit" at bounding box center [167, 36] width 8 height 12
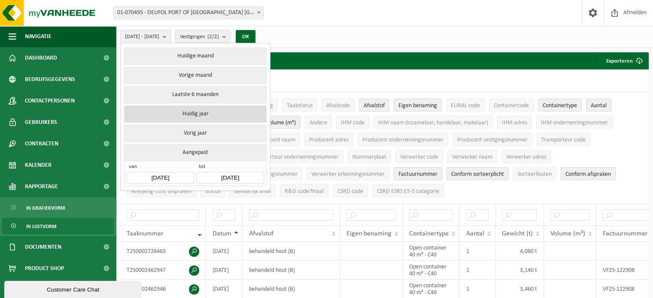
click at [184, 110] on button "Huidig jaar" at bounding box center [195, 114] width 142 height 17
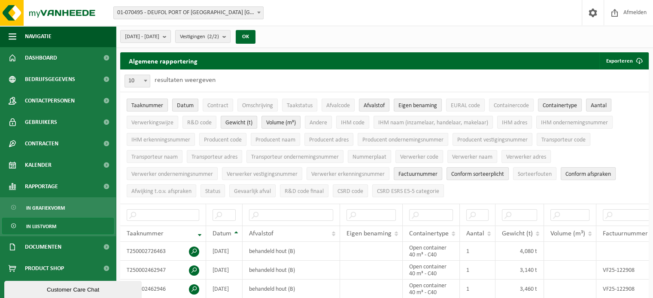
click at [153, 106] on span "Taaknummer" at bounding box center [147, 106] width 32 height 6
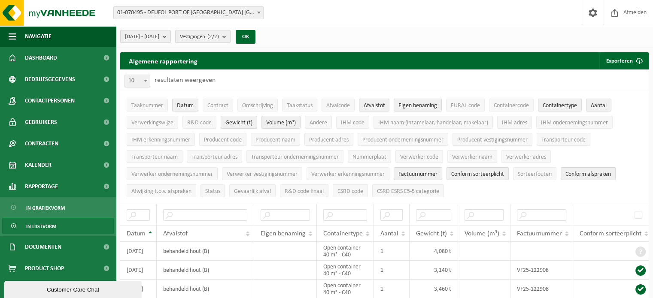
click at [410, 105] on span "Eigen benaming" at bounding box center [417, 106] width 39 height 6
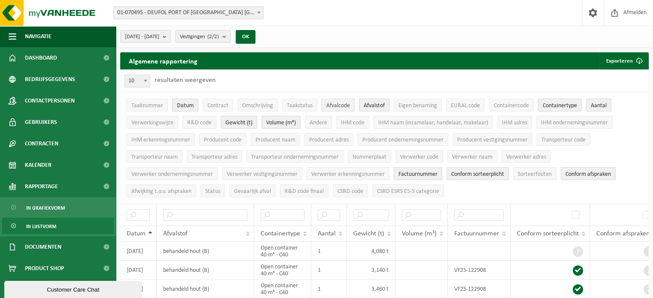
click at [340, 107] on span "Afvalcode" at bounding box center [338, 106] width 24 height 6
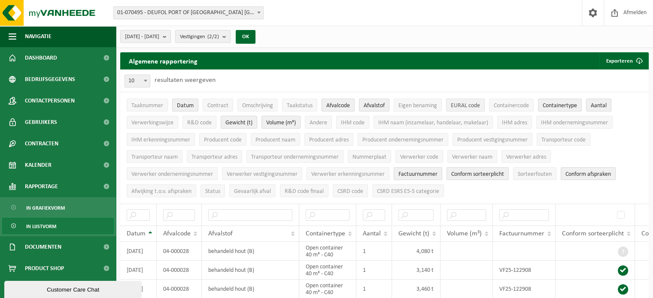
click at [466, 105] on span "EURAL code" at bounding box center [465, 106] width 29 height 6
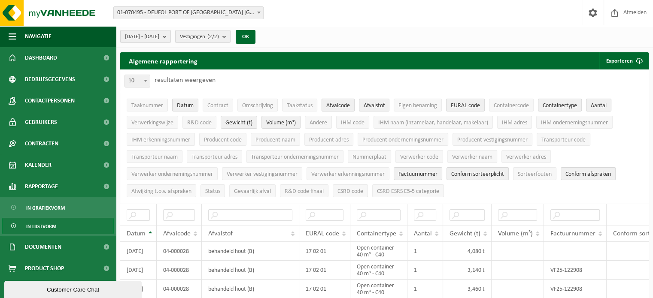
click at [334, 105] on span "Afvalcode" at bounding box center [338, 106] width 24 height 6
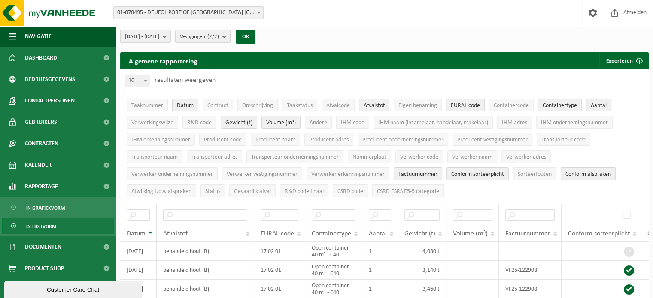
click at [549, 103] on span "Containertype" at bounding box center [559, 106] width 34 height 6
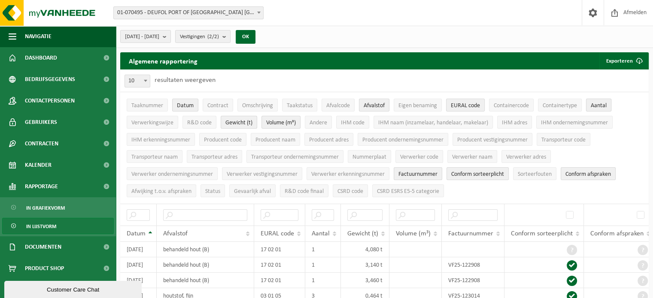
click at [599, 104] on span "Aantal" at bounding box center [598, 106] width 16 height 6
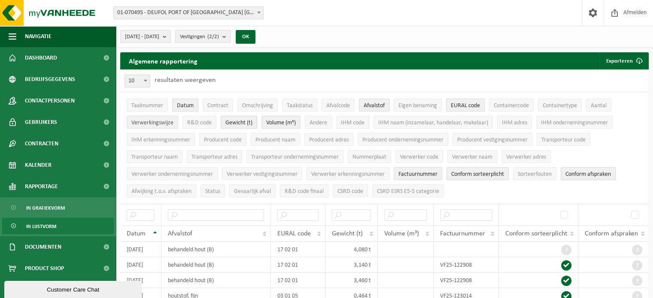
click at [165, 120] on span "Verwerkingswijze" at bounding box center [152, 123] width 42 height 6
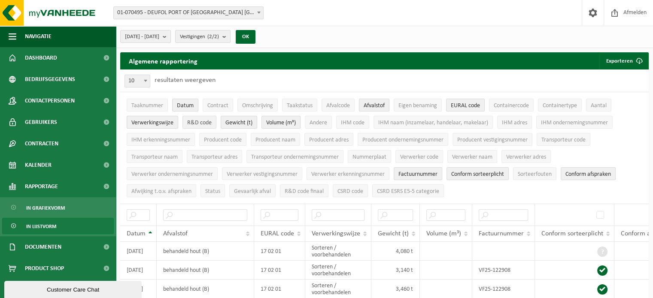
click at [195, 120] on span "R&D code" at bounding box center [199, 123] width 24 height 6
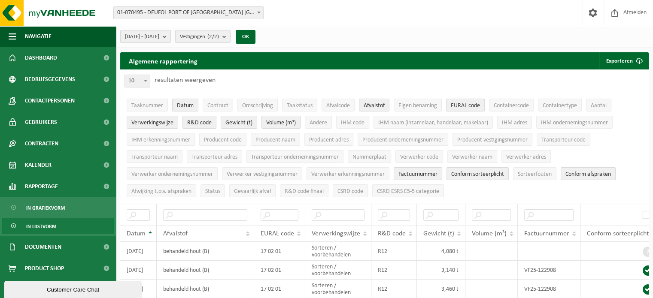
click at [278, 120] on span "Volume (m³)" at bounding box center [281, 123] width 30 height 6
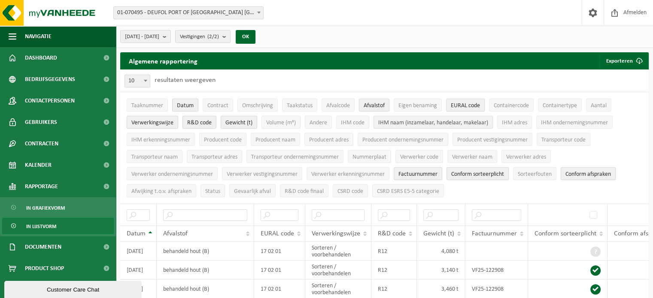
click at [400, 123] on span "IHM naam (inzamelaar, handelaar, makelaar)" at bounding box center [433, 123] width 110 height 6
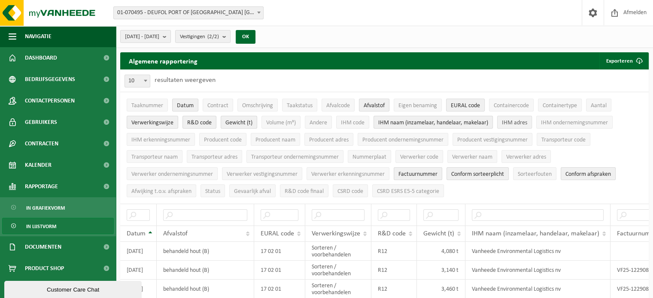
click at [506, 120] on span "IHM adres" at bounding box center [514, 123] width 25 height 6
click at [552, 123] on span "IHM ondernemingsnummer" at bounding box center [574, 123] width 67 height 6
click at [549, 140] on span "Transporteur code" at bounding box center [563, 140] width 44 height 6
click at [483, 156] on span "Verwerker naam" at bounding box center [472, 157] width 40 height 6
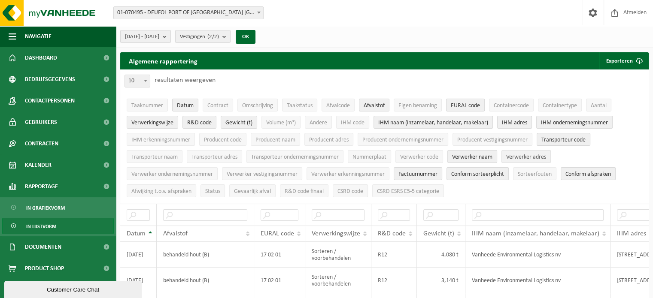
click at [520, 156] on span "Verwerker adres" at bounding box center [526, 157] width 40 height 6
click at [251, 171] on span "Verwerker vestigingsnummer" at bounding box center [262, 174] width 71 height 6
click at [419, 172] on span "Factuurnummer" at bounding box center [417, 174] width 39 height 6
click at [458, 172] on span "Conform sorteerplicht" at bounding box center [477, 174] width 53 height 6
click at [580, 172] on span "Conform afspraken" at bounding box center [587, 174] width 45 height 6
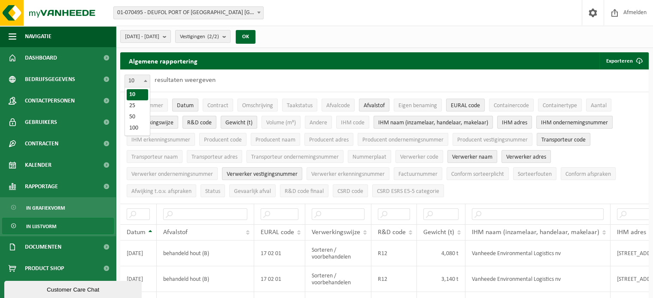
click at [145, 80] on b at bounding box center [145, 81] width 3 height 2
select select "100"
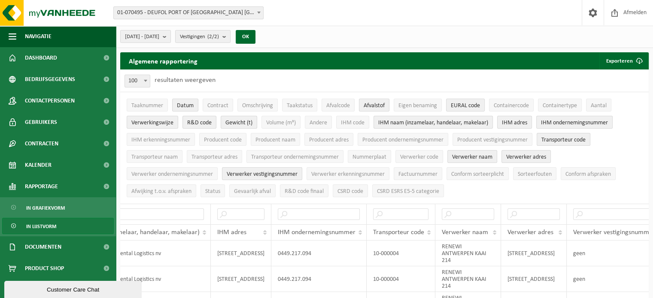
scroll to position [37, 0]
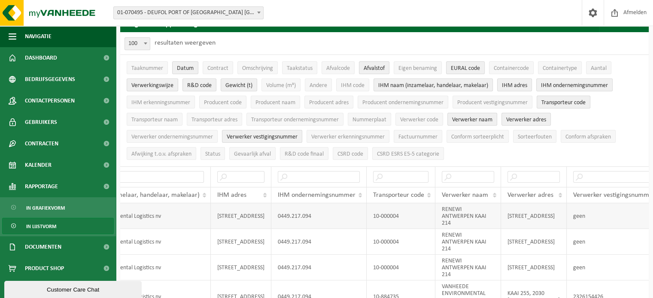
click at [396, 209] on td "10-000004" at bounding box center [400, 216] width 69 height 26
drag, startPoint x: 395, startPoint y: 212, endPoint x: 369, endPoint y: 213, distance: 25.8
click at [369, 213] on td "10-000004" at bounding box center [400, 216] width 69 height 26
drag, startPoint x: 559, startPoint y: 100, endPoint x: 199, endPoint y: 62, distance: 362.0
click at [199, 62] on ul "Taaknummer Datum Contract Omschrijving Taakstatus Afvalcode Afvalstof Eigen ben…" at bounding box center [384, 111] width 528 height 112
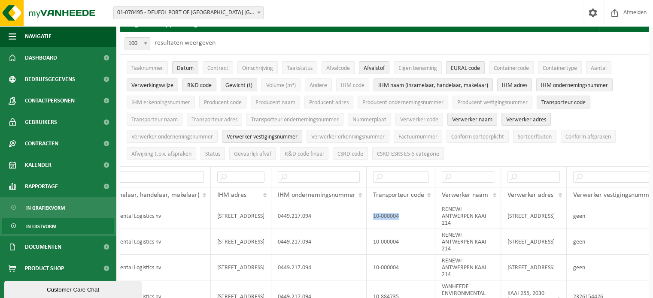
drag, startPoint x: 581, startPoint y: 99, endPoint x: 201, endPoint y: 56, distance: 383.0
click at [201, 56] on ul "Taaknummer Datum Contract Omschrijving Taakstatus Afvalcode Afvalstof Eigen ben…" at bounding box center [384, 111] width 528 height 112
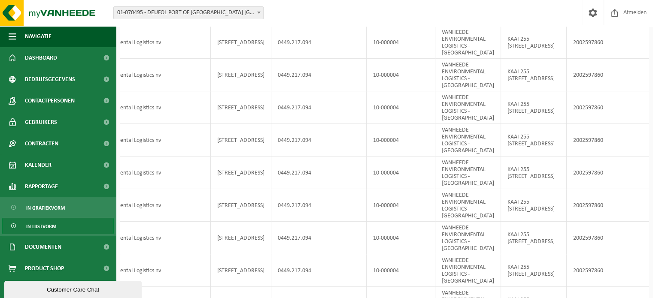
scroll to position [0, 0]
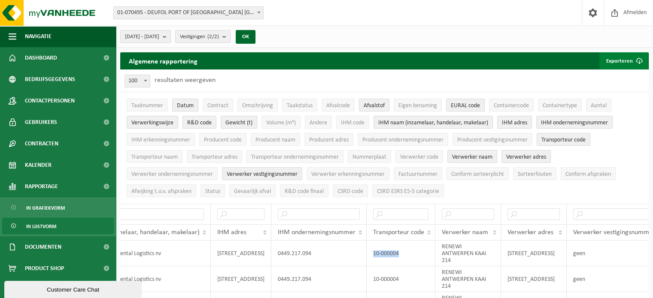
click at [622, 60] on button "Exporteren" at bounding box center [623, 60] width 48 height 17
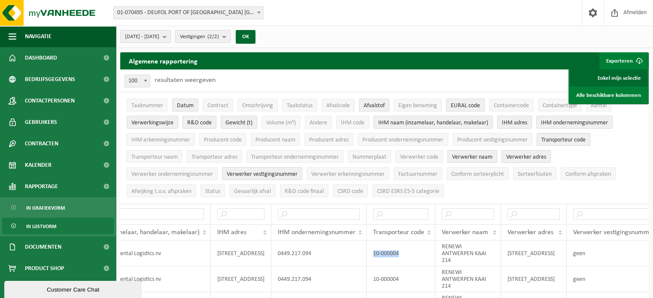
click at [617, 77] on link "Enkel mijn selectie" at bounding box center [608, 78] width 78 height 17
